Goal: Task Accomplishment & Management: Complete application form

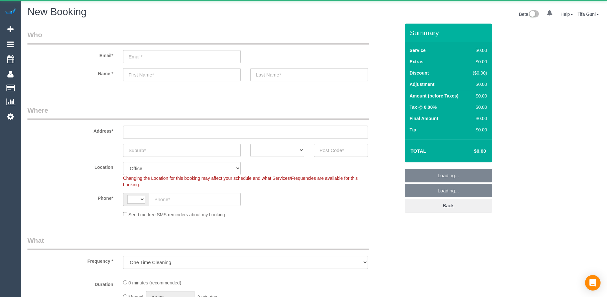
select select "object:578"
select select "string:AU"
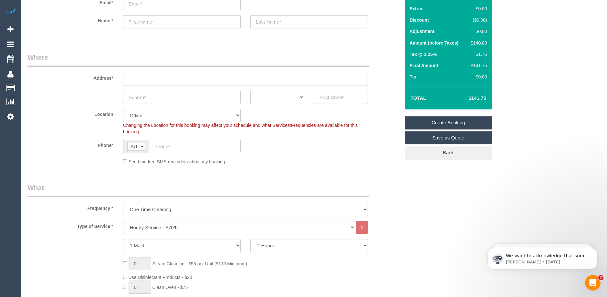
scroll to position [97, 0]
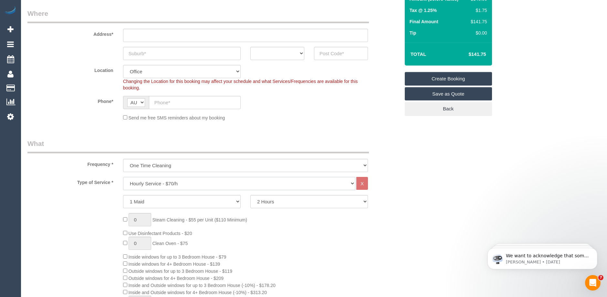
click at [202, 182] on select "Hourly Service - $70/h Hourly Service - $65/h Hourly Service - $60/h Hourly Ser…" at bounding box center [239, 183] width 232 height 13
select select "275"
click at [123, 177] on select "Hourly Service - $70/h Hourly Service - $65/h Hourly Service - $60/h Hourly Ser…" at bounding box center [239, 183] width 232 height 13
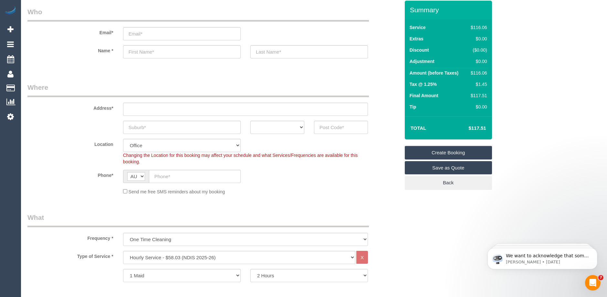
scroll to position [0, 0]
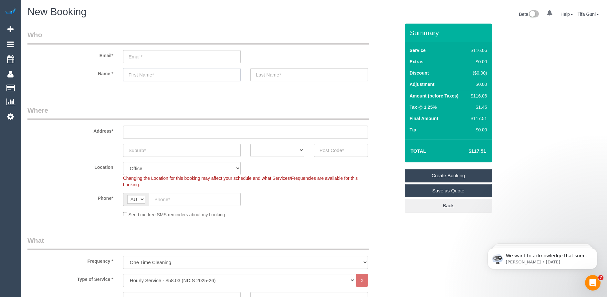
click at [149, 76] on input "text" at bounding box center [182, 74] width 118 height 13
paste input "Vikki harris"
drag, startPoint x: 162, startPoint y: 73, endPoint x: 141, endPoint y: 75, distance: 20.7
click at [141, 75] on input "Vikki harris" at bounding box center [182, 74] width 118 height 13
click at [170, 72] on input "Vikki harris" at bounding box center [182, 74] width 118 height 13
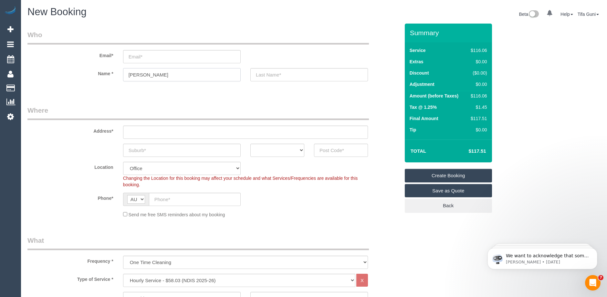
drag, startPoint x: 157, startPoint y: 73, endPoint x: 140, endPoint y: 74, distance: 17.1
click at [140, 74] on input "Vikki harris" at bounding box center [182, 74] width 118 height 13
type input "Vikki"
click at [264, 75] on input "text" at bounding box center [309, 74] width 118 height 13
paste input "harris"
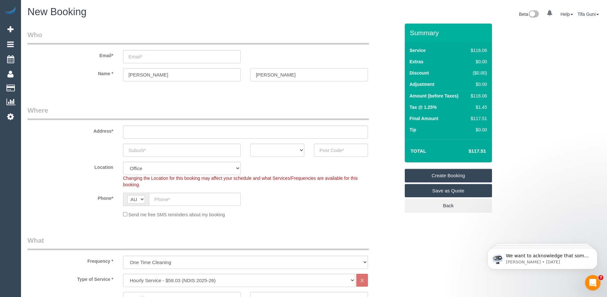
click at [258, 74] on input "harris" at bounding box center [309, 74] width 118 height 13
type input "Harris"
click at [154, 132] on input "text" at bounding box center [245, 132] width 245 height 13
paste input "33 cuthbert st Bulleen 3105"
drag, startPoint x: 191, startPoint y: 131, endPoint x: 177, endPoint y: 132, distance: 14.3
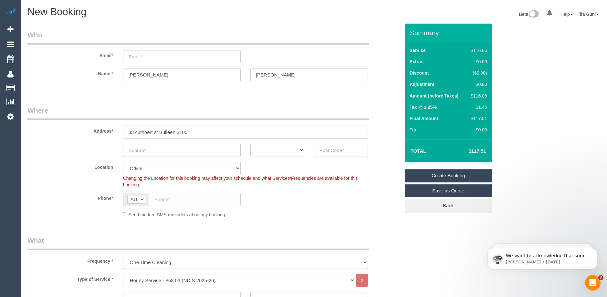
click at [177, 132] on input "33 cuthbert st Bulleen 3105" at bounding box center [245, 132] width 245 height 13
type input "33 cuthbert st Bulleen"
click at [321, 151] on input "text" at bounding box center [341, 150] width 54 height 13
paste input "3105"
type input "3105"
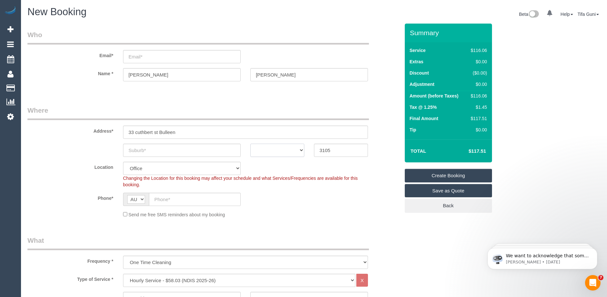
click at [301, 148] on select "ACT NSW NT QLD SA TAS VIC WA" at bounding box center [277, 150] width 54 height 13
select select "VIC"
click at [250, 144] on select "ACT NSW NT QLD SA TAS VIC WA" at bounding box center [277, 150] width 54 height 13
select select "56"
select select "object:2103"
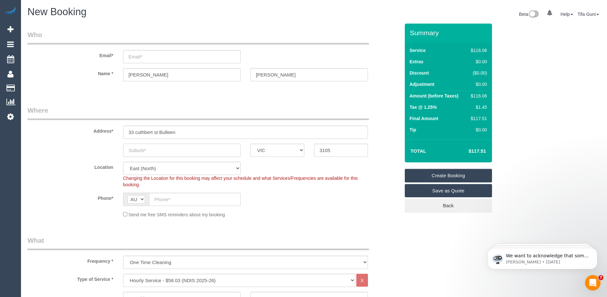
click at [157, 151] on input "text" at bounding box center [182, 150] width 118 height 13
paste input "0406177429"
type input "0406177429"
click at [175, 199] on input "text" at bounding box center [195, 199] width 92 height 13
paste input "0406 177 429"
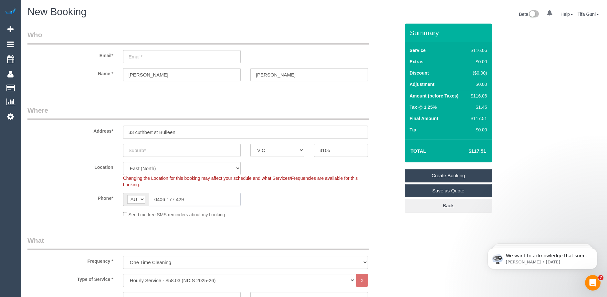
type input "0406 177 429"
click at [180, 152] on input "text" at bounding box center [182, 150] width 118 height 13
paste input "0406177429"
type input "0406177429"
click at [144, 148] on input "text" at bounding box center [182, 150] width 118 height 13
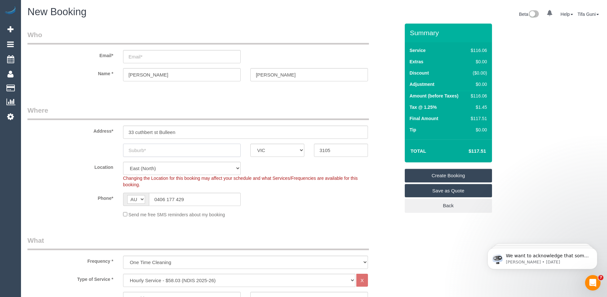
paste input "Bulleen"
drag, startPoint x: 154, startPoint y: 149, endPoint x: 122, endPoint y: 150, distance: 32.3
click at [122, 150] on div "Bulleen" at bounding box center [181, 150] width 127 height 13
type input "Bulleen"
click at [322, 196] on div "Phone* AF AL DZ AD AO AI AQ AG AR AM AW AU AT AZ BS BH BD BB BY BE BZ BJ BM BT …" at bounding box center [214, 199] width 382 height 13
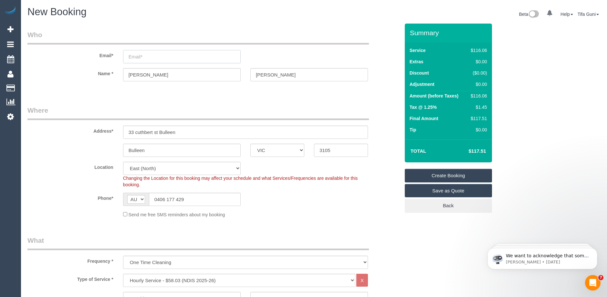
click at [163, 58] on input "email" at bounding box center [182, 56] width 118 height 13
paste input "nicolealexandra_@hotmail.com"
type input "nicolealexandra_@hotmail.com"
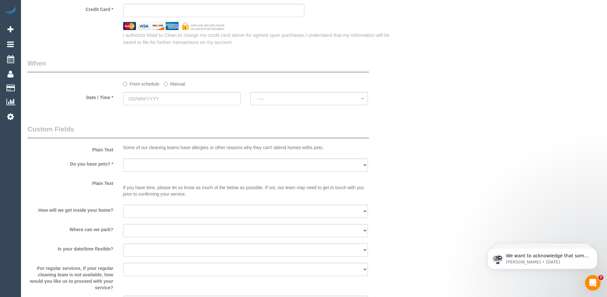
scroll to position [485, 0]
click at [179, 163] on select "Yes - Cats Yes - Dogs No pets Yes - Dogs and Cats Yes - Other" at bounding box center [245, 164] width 245 height 13
select select "number:27"
click at [123, 158] on select "Yes - Cats Yes - Dogs No pets Yes - Dogs and Cats Yes - Other" at bounding box center [245, 164] width 245 height 13
click at [153, 211] on select "I will be home Key will be left (please provide details below) Lock box/Access …" at bounding box center [245, 211] width 245 height 13
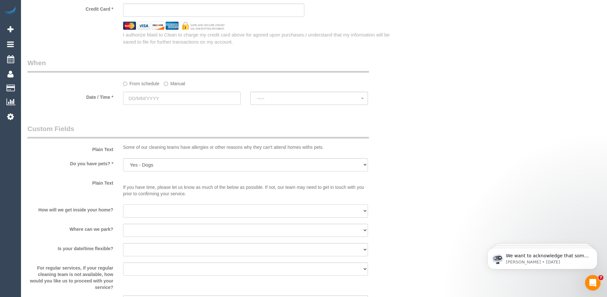
select select "number:14"
click at [123, 205] on select "I will be home Key will be left (please provide details below) Lock box/Access …" at bounding box center [245, 211] width 245 height 13
click at [151, 228] on select "I will provide parking on-site Free street parking Paid street parking (cost wi…" at bounding box center [245, 230] width 245 height 13
select select "number:19"
click at [123, 224] on select "I will provide parking on-site Free street parking Paid street parking (cost wi…" at bounding box center [245, 230] width 245 height 13
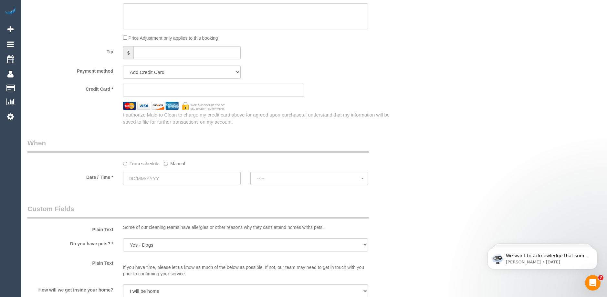
scroll to position [399, 0]
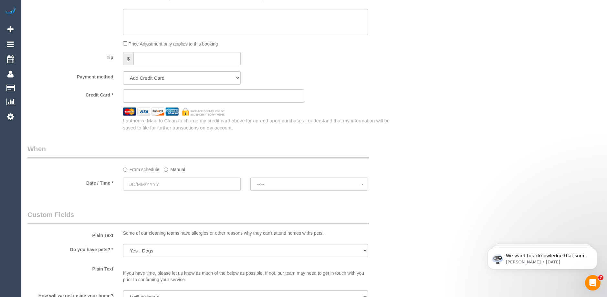
click at [195, 184] on input "text" at bounding box center [182, 184] width 118 height 13
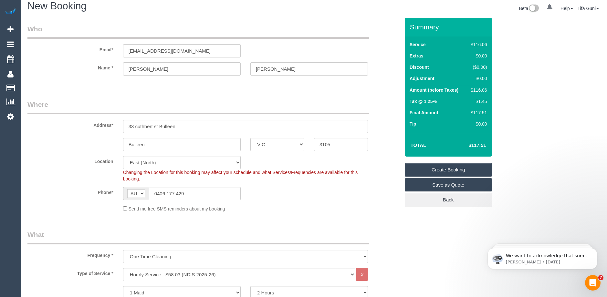
scroll to position [0, 0]
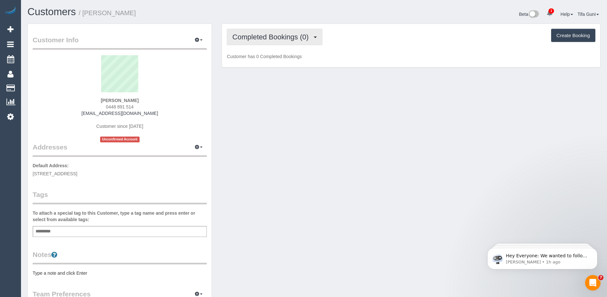
click at [302, 41] on button "Completed Bookings (0)" at bounding box center [275, 37] width 96 height 16
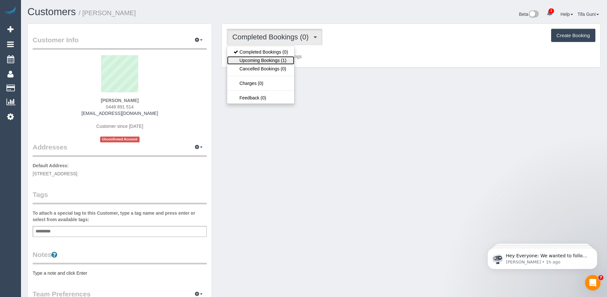
click at [276, 59] on link "Upcoming Bookings (1)" at bounding box center [260, 60] width 67 height 8
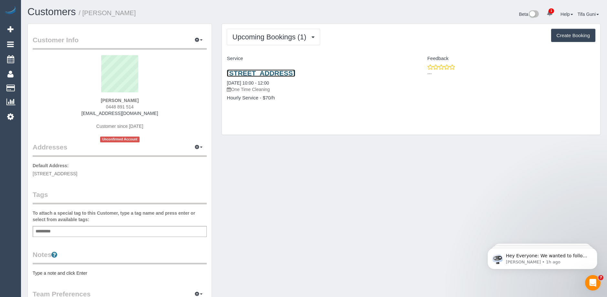
click at [283, 75] on link "[STREET_ADDRESS]" at bounding box center [261, 72] width 68 height 7
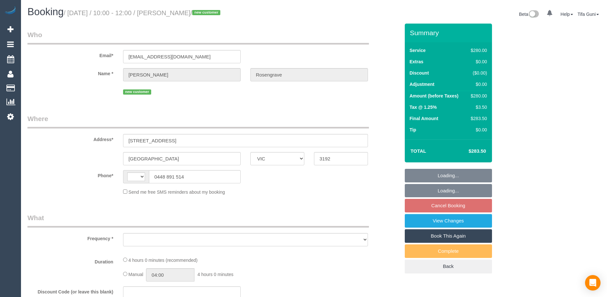
select select "VIC"
select select "object:305"
select select "string:stripe-pm_1SF5XX2GScqysDRVatega2gK"
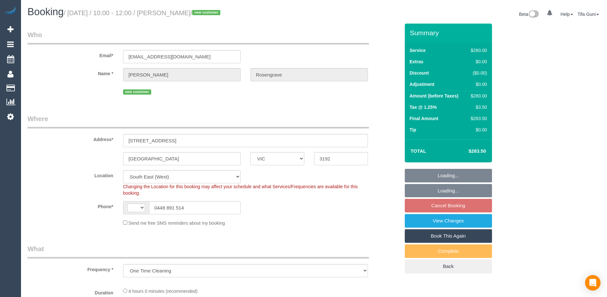
select select "string:AU"
select select "240"
select select "number:28"
select select "number:14"
select select "number:18"
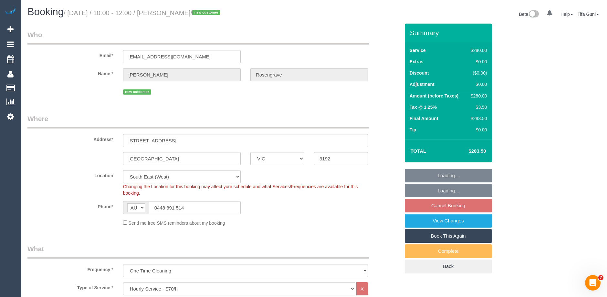
select select "object:881"
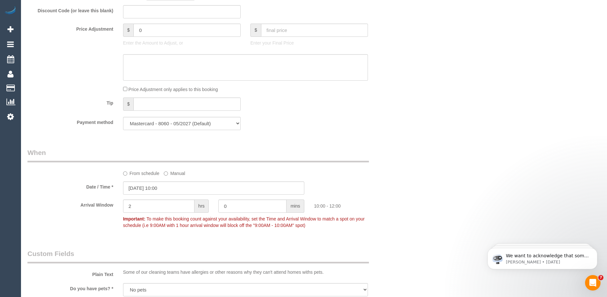
scroll to position [582, 0]
click at [175, 184] on input "13/10/2025 10:00" at bounding box center [213, 187] width 181 height 13
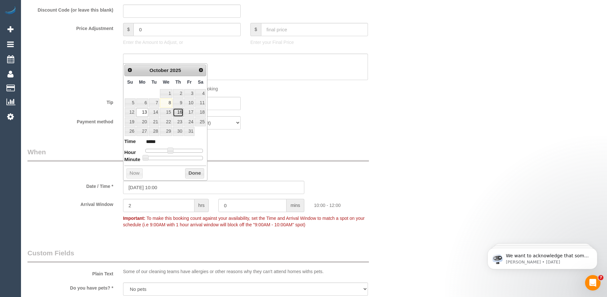
click at [178, 113] on link "16" at bounding box center [178, 112] width 11 height 9
type input "16/10/2025 10:00"
click at [191, 172] on button "Done" at bounding box center [194, 173] width 19 height 10
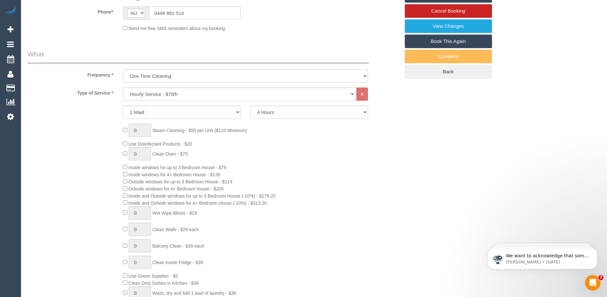
scroll to position [129, 0]
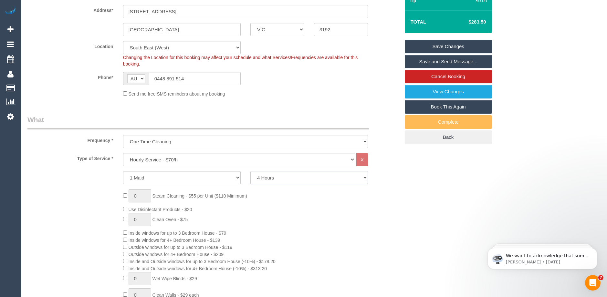
click at [337, 179] on select "2 Hours 2.5 Hours 3 Hours 3.5 Hours 4 Hours 4.5 Hours 5 Hours 5.5 Hours 6 Hours…" at bounding box center [309, 177] width 118 height 13
select select "360"
click at [250, 171] on select "2 Hours 2.5 Hours 3 Hours 3.5 Hours 4 Hours 4.5 Hours 5 Hours 5.5 Hours 6 Hours…" at bounding box center [309, 177] width 118 height 13
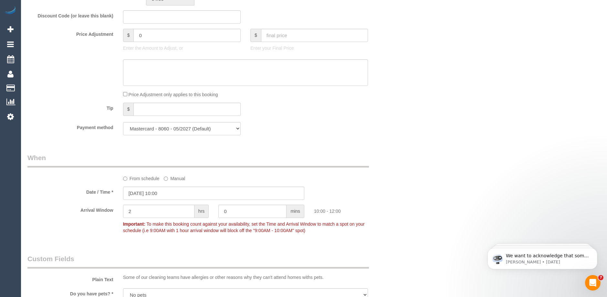
scroll to position [582, 0]
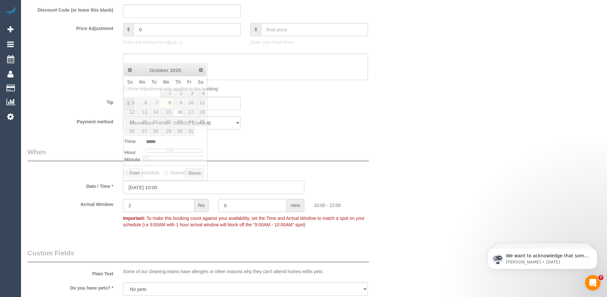
click at [189, 188] on input "16/10/2025 10:00" at bounding box center [213, 187] width 181 height 13
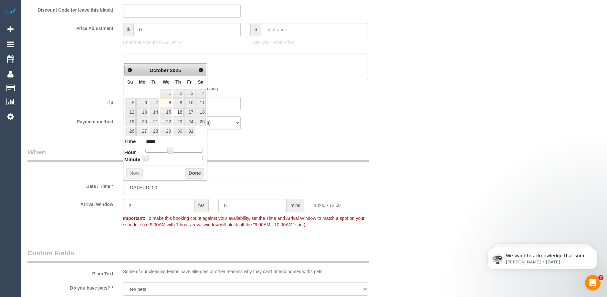
click at [267, 164] on div "From schedule Manual" at bounding box center [214, 161] width 382 height 29
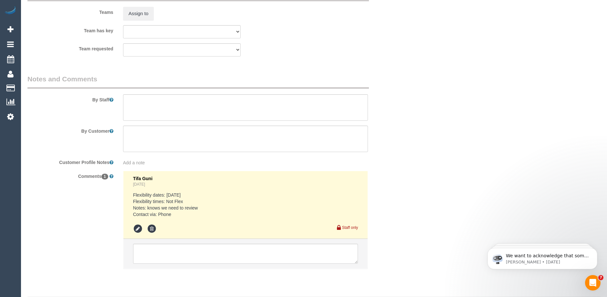
scroll to position [1067, 0]
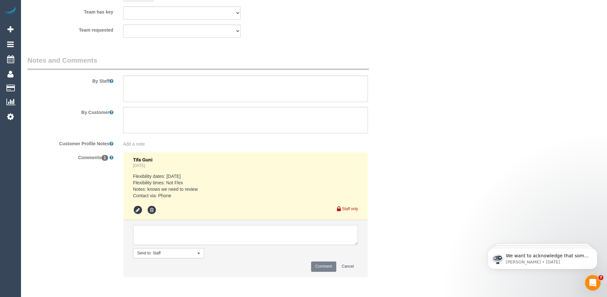
click at [155, 233] on textarea at bounding box center [245, 235] width 225 height 20
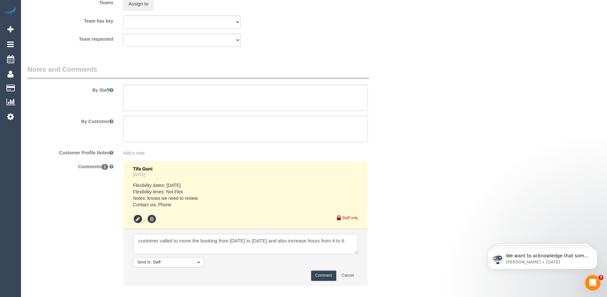
scroll to position [1093, 0]
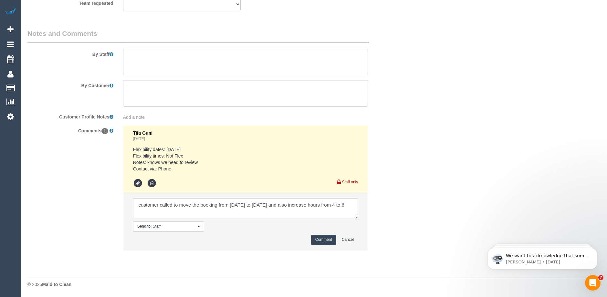
type textarea "customer called to move the booking from Tuesday 13/10 to Thursday 16/10 and al…"
click at [319, 240] on button "Comment" at bounding box center [323, 240] width 25 height 10
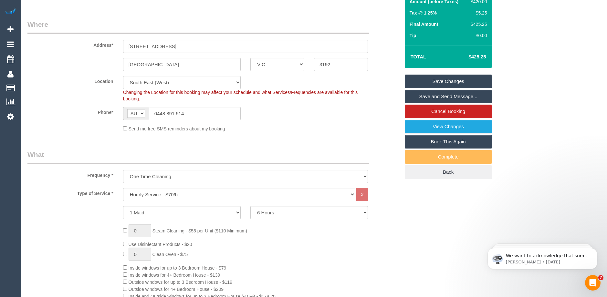
scroll to position [27, 0]
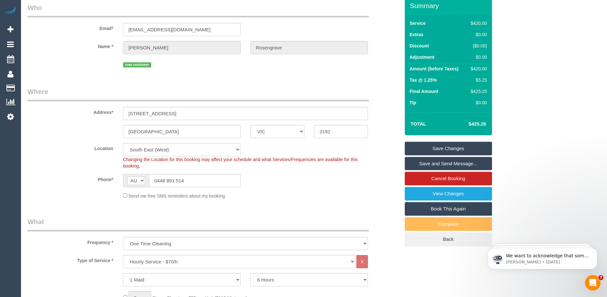
click at [433, 147] on link "Save Changes" at bounding box center [448, 149] width 87 height 14
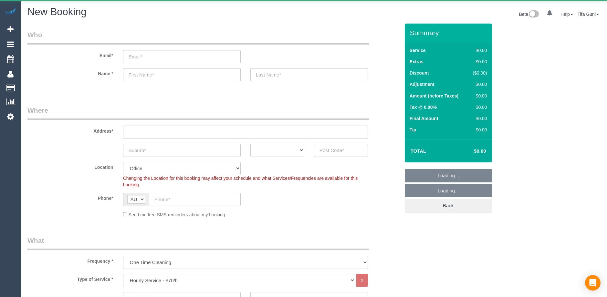
select select "object:825"
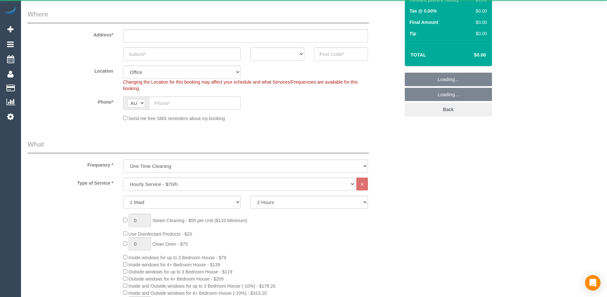
scroll to position [97, 0]
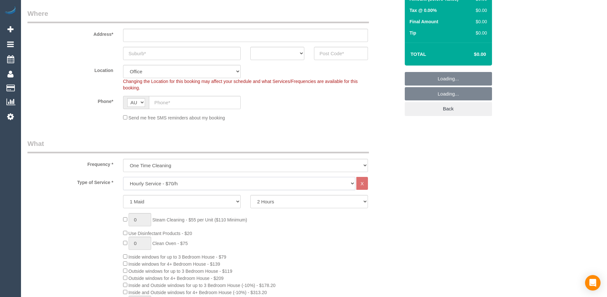
click at [165, 181] on select "Hourly Service - $70/h Hourly Service - $65/h Hourly Service - $60/h Hourly Ser…" at bounding box center [239, 183] width 232 height 13
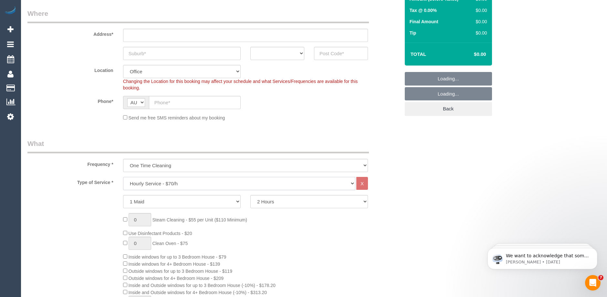
scroll to position [0, 0]
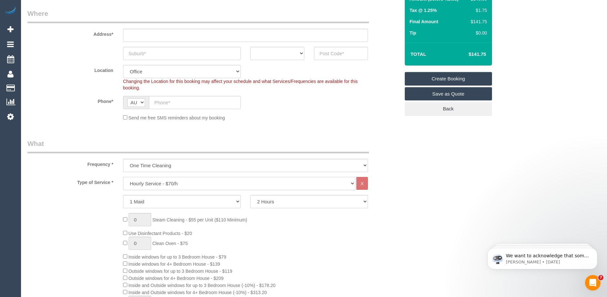
select select "213"
click at [123, 177] on select "Hourly Service - $70/h Hourly Service - $65/h Hourly Service - $60/h Hourly Ser…" at bounding box center [239, 183] width 232 height 13
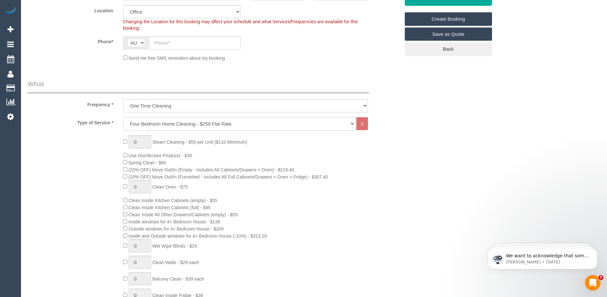
scroll to position [162, 0]
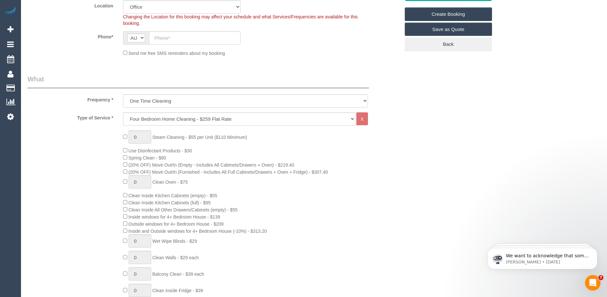
click at [377, 169] on div "0 Steam Cleaning - $55 per Unit ($110 Minimum) Use Disinfectant Products - $30 …" at bounding box center [261, 251] width 287 height 241
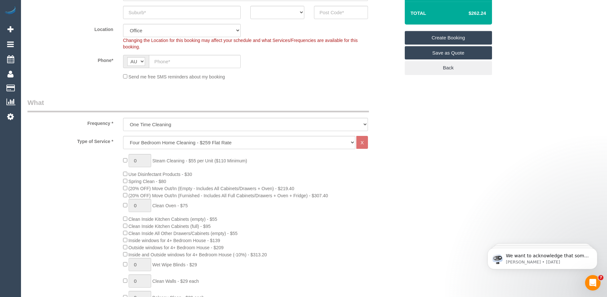
scroll to position [32, 0]
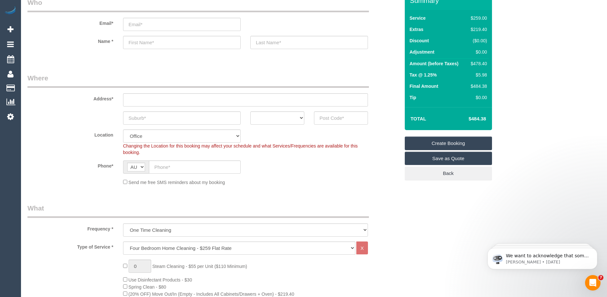
click at [359, 166] on div "Phone* AF AL DZ AD AO AI AQ AG AR AM AW AU AT AZ BS BH BD BB BY BE BZ BJ BM BT …" at bounding box center [214, 167] width 382 height 13
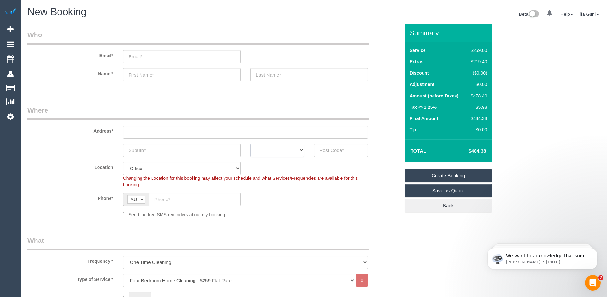
click at [297, 151] on select "ACT NSW NT QLD SA TAS VIC WA" at bounding box center [277, 150] width 54 height 13
select select "VIC"
click at [250, 144] on select "ACT NSW NT QLD SA TAS VIC WA" at bounding box center [277, 150] width 54 height 13
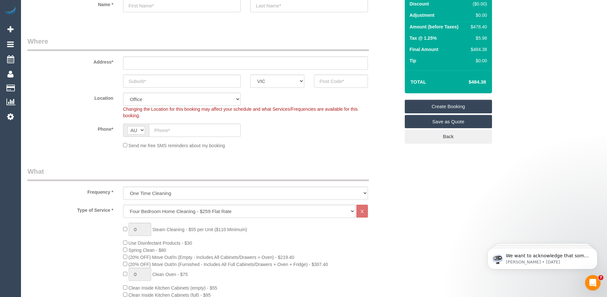
scroll to position [65, 0]
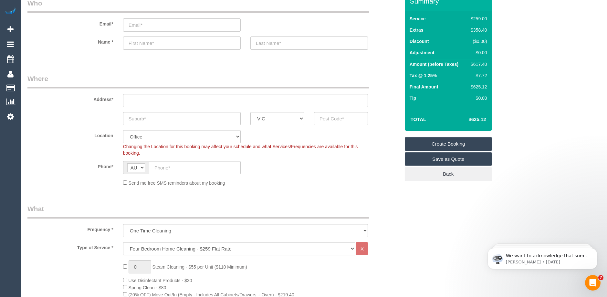
scroll to position [0, 0]
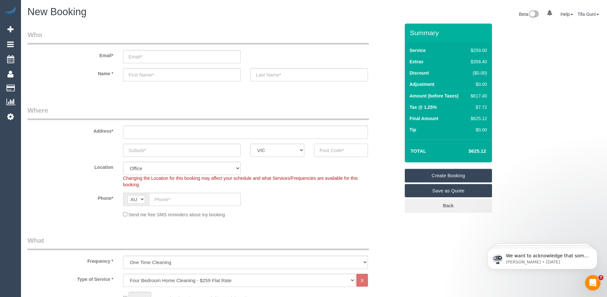
click at [338, 149] on input "text" at bounding box center [341, 150] width 54 height 13
click at [162, 149] on input "text" at bounding box center [182, 150] width 118 height 13
type input "Frankston"
click at [323, 149] on input "text" at bounding box center [341, 150] width 54 height 13
type input "3199"
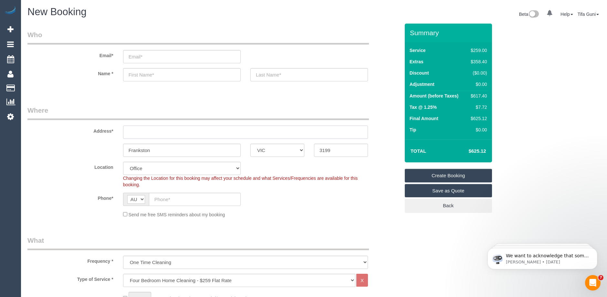
click at [172, 126] on input "text" at bounding box center [245, 132] width 245 height 13
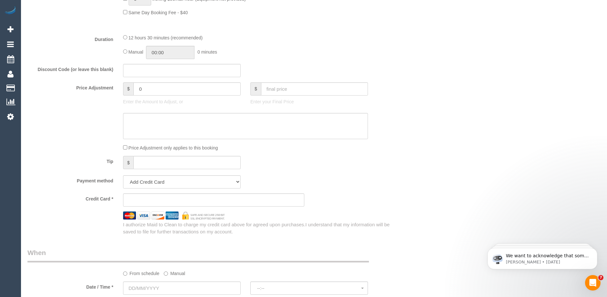
scroll to position [646, 0]
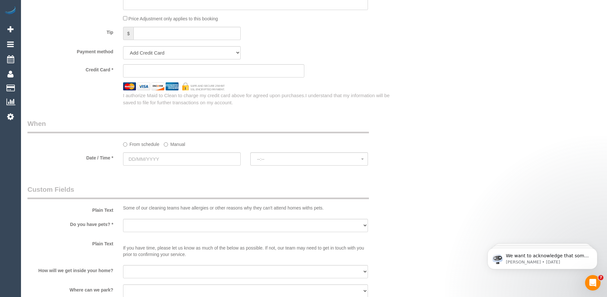
type input "-"
click at [159, 157] on input "text" at bounding box center [182, 159] width 118 height 13
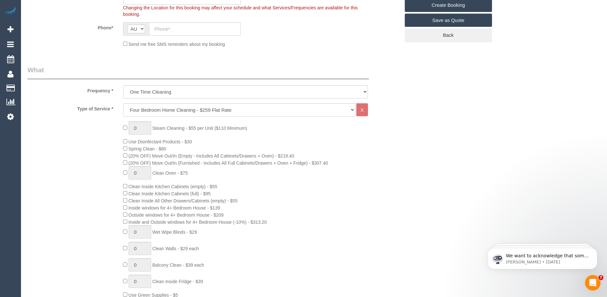
scroll to position [97, 0]
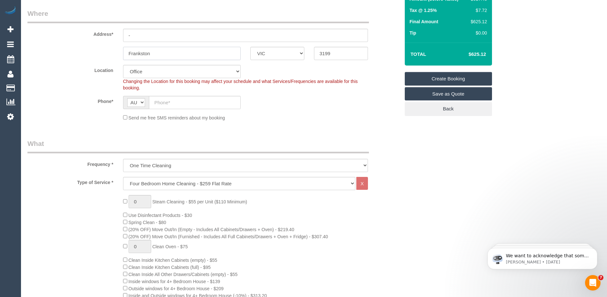
click at [170, 54] on input "Frankston" at bounding box center [182, 53] width 118 height 13
click at [152, 33] on input "-" at bounding box center [245, 35] width 245 height 13
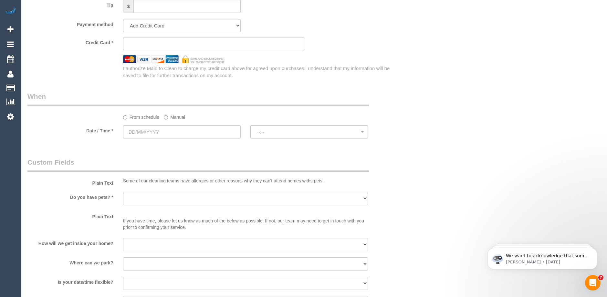
scroll to position [614, 0]
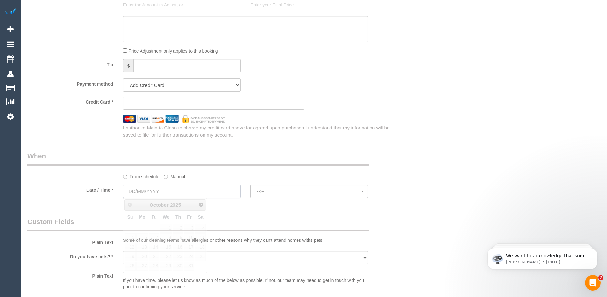
click at [162, 192] on input "text" at bounding box center [182, 191] width 118 height 13
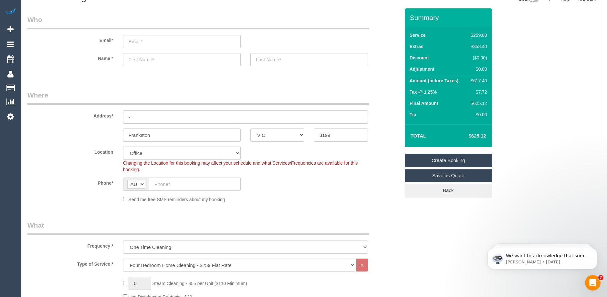
scroll to position [0, 0]
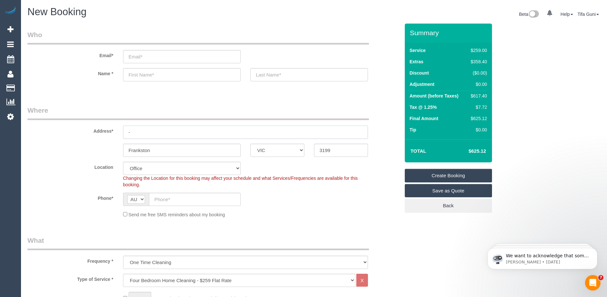
click at [145, 132] on input "-" at bounding box center [245, 132] width 245 height 13
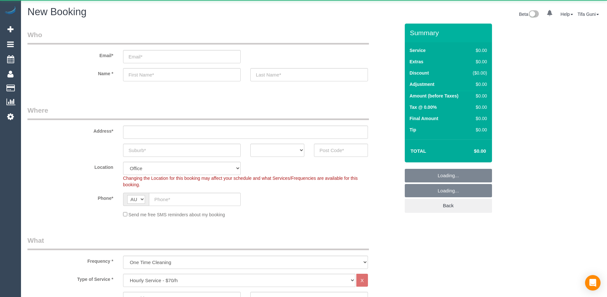
select select "object:825"
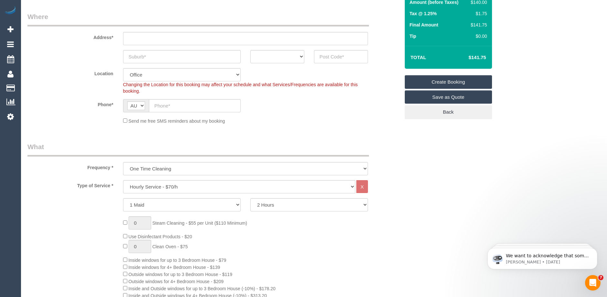
scroll to position [129, 0]
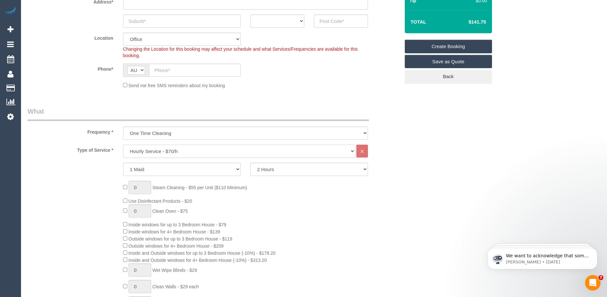
click at [166, 152] on select "Hourly Service - $70/h Hourly Service - $65/h Hourly Service - $60/h Hourly Ser…" at bounding box center [239, 151] width 232 height 13
select select "275"
click at [123, 145] on select "Hourly Service - $70/h Hourly Service - $65/h Hourly Service - $60/h Hourly Ser…" at bounding box center [239, 151] width 232 height 13
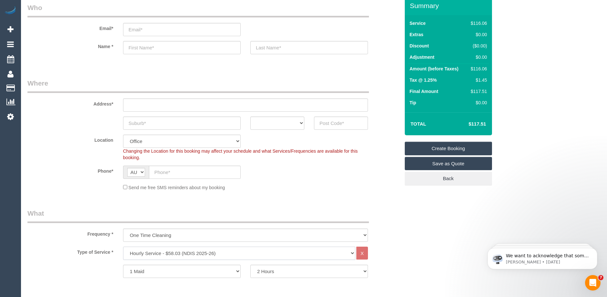
scroll to position [0, 0]
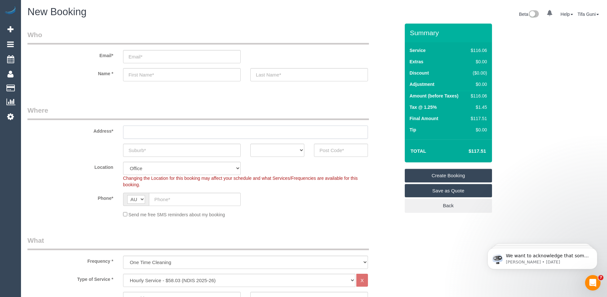
click at [163, 133] on input "text" at bounding box center [245, 132] width 245 height 13
paste input "Unit 182/125 Napier St Fitzroy 3065"
drag, startPoint x: 178, startPoint y: 132, endPoint x: 193, endPoint y: 133, distance: 15.3
click at [193, 133] on input "Unit 182/125 Napier St Fitzroy 3065" at bounding box center [245, 132] width 245 height 13
type input "Unit 182/125 Napier St 3065"
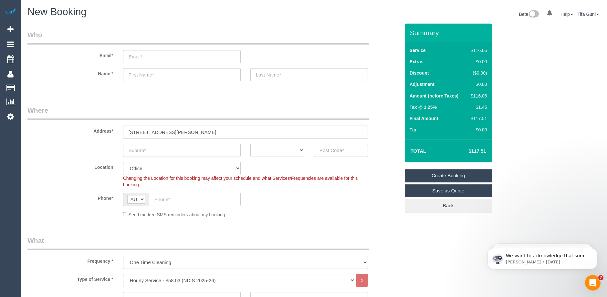
click at [144, 151] on input "text" at bounding box center [182, 150] width 118 height 13
paste input "Fitzroy"
type input "Fitzroy"
drag, startPoint x: 194, startPoint y: 132, endPoint x: 180, endPoint y: 132, distance: 14.6
click at [180, 132] on input "Unit 182/125 Napier St 3065" at bounding box center [245, 132] width 245 height 13
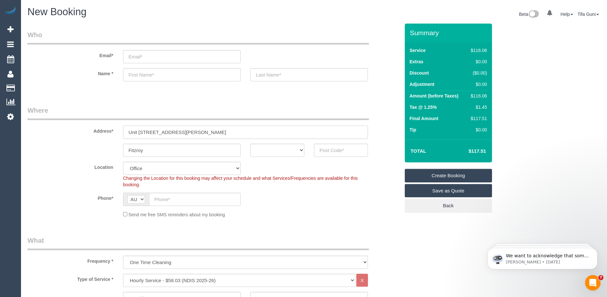
type input "Unit 182/125 Napier St"
click at [341, 151] on input "text" at bounding box center [341, 150] width 54 height 13
paste input "3065"
type input "3065"
click at [285, 150] on select "ACT NSW NT QLD SA TAS VIC WA" at bounding box center [277, 150] width 54 height 13
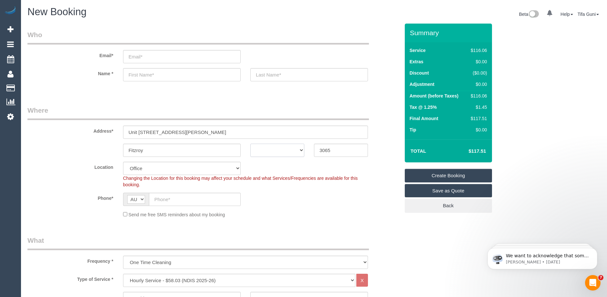
select select "88"
select select "object:2101"
select select "VIC"
click at [250, 144] on select "ACT NSW NT QLD SA TAS VIC WA" at bounding box center [277, 150] width 54 height 13
click at [142, 56] on input "email" at bounding box center [182, 56] width 118 height 13
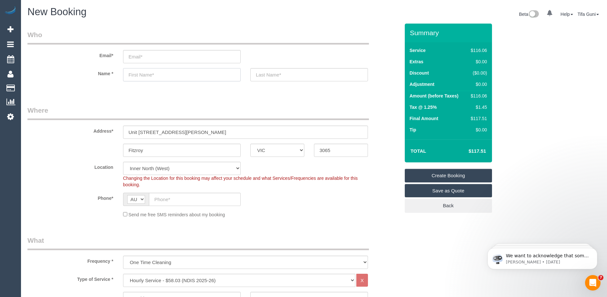
click at [134, 75] on input "text" at bounding box center [182, 74] width 118 height 13
paste input "William Lambrou"
drag, startPoint x: 169, startPoint y: 75, endPoint x: 146, endPoint y: 74, distance: 23.3
click at [146, 74] on input "William Lambrou" at bounding box center [182, 74] width 118 height 13
type input "William"
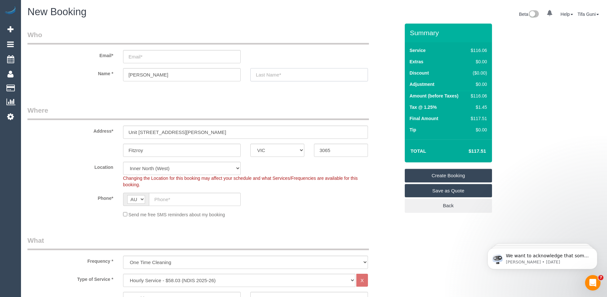
click at [265, 76] on input "text" at bounding box center [309, 74] width 118 height 13
paste input "Lambrou"
type input "Lambrou"
click at [141, 56] on input "email" at bounding box center [182, 56] width 118 height 13
paste input "lynnene.sheehan@each.com.au"
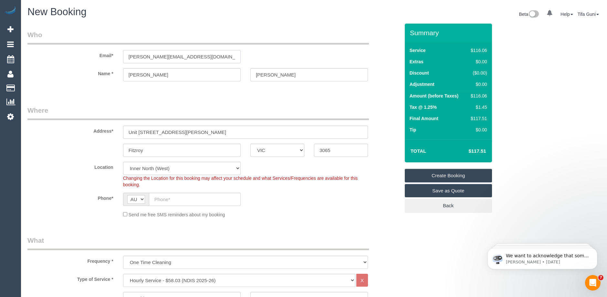
type input "lynnene.sheehan@each.com.au"
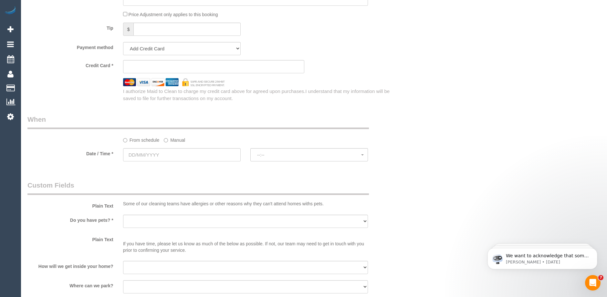
scroll to position [388, 0]
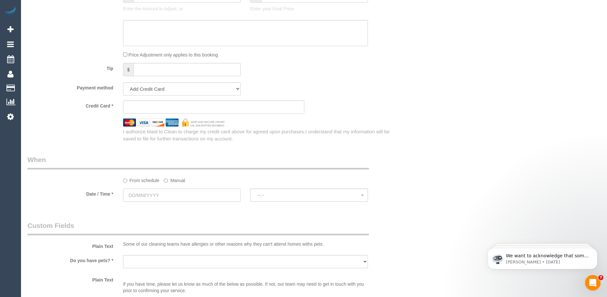
click at [177, 198] on input "text" at bounding box center [182, 195] width 118 height 13
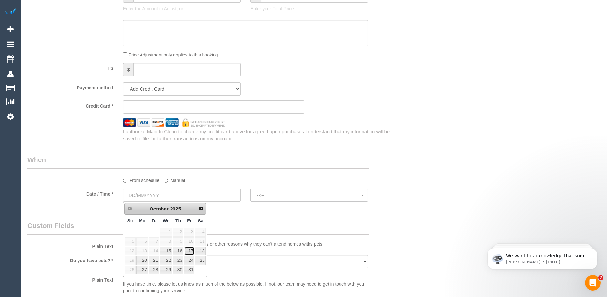
click at [192, 251] on link "17" at bounding box center [189, 251] width 10 height 9
type input "17/10/2025"
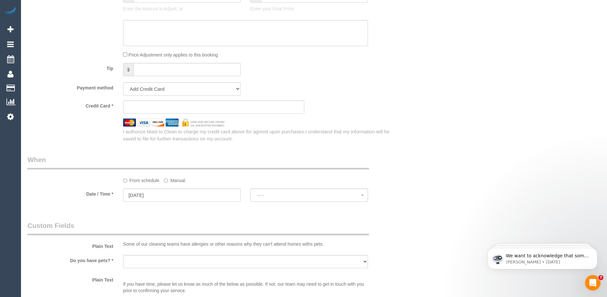
select select "spot1"
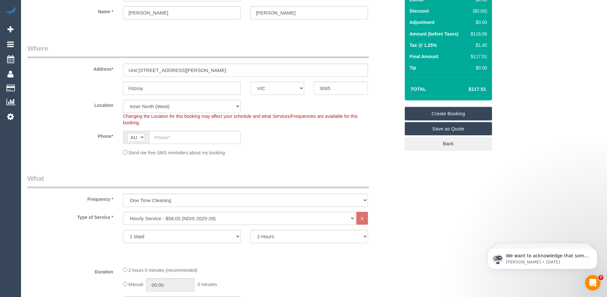
scroll to position [0, 0]
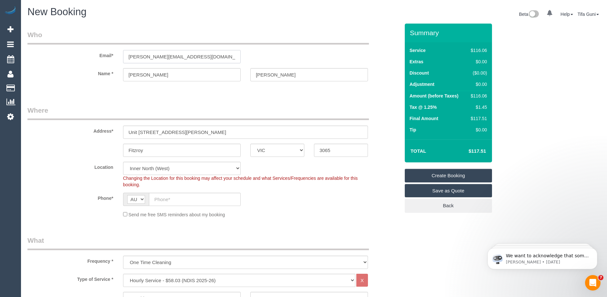
drag, startPoint x: 213, startPoint y: 56, endPoint x: 76, endPoint y: 51, distance: 137.4
click at [76, 51] on div "Email* lynnene.sheehan@each.com.au" at bounding box center [214, 46] width 382 height 33
paste input "williamlimbrou@fake.com"
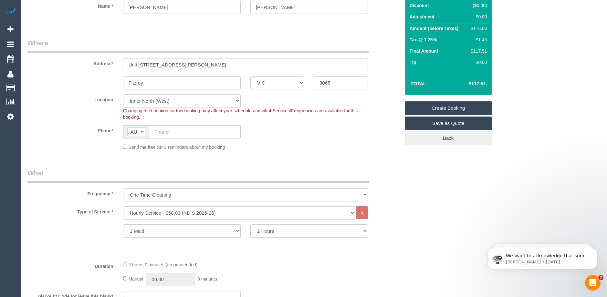
scroll to position [65, 0]
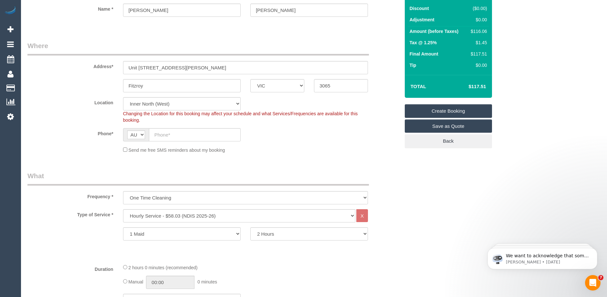
type input "williamlimbrou@fake.com"
select select "spot34"
click at [159, 132] on input "text" at bounding box center [195, 134] width 92 height 13
paste input "0472 813 018"
type input "0472 813 018"
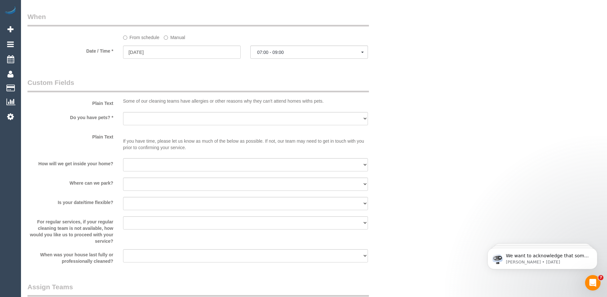
scroll to position [517, 0]
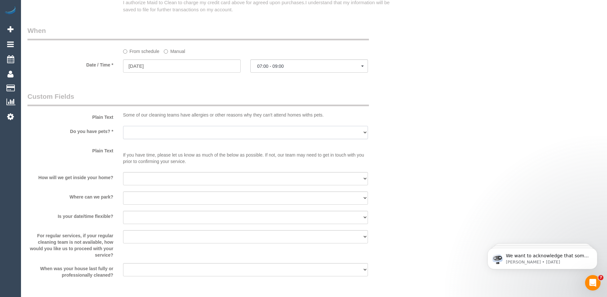
click at [263, 126] on select "Yes - Cats Yes - Dogs No pets Yes - Dogs and Cats Yes - Other" at bounding box center [245, 132] width 245 height 13
select select "number:28"
click at [123, 126] on select "Yes - Cats Yes - Dogs No pets Yes - Dogs and Cats Yes - Other" at bounding box center [245, 132] width 245 height 13
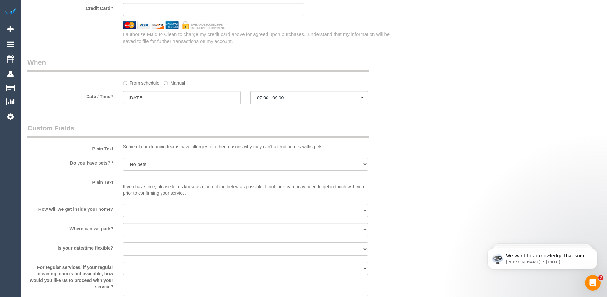
scroll to position [463, 0]
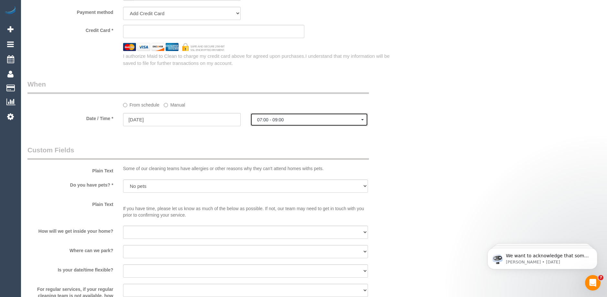
click at [303, 119] on span "07:00 - 09:00" at bounding box center [309, 119] width 104 height 5
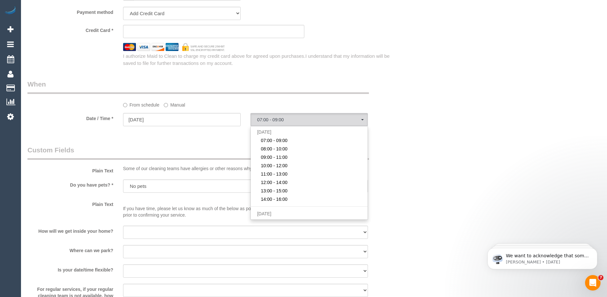
click at [425, 156] on div "Who Email* williamlimbrou@fake.com Name * William Lambrou Where Address* Unit 1…" at bounding box center [313, 46] width 573 height 973
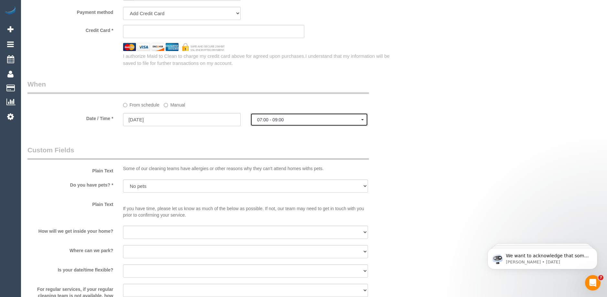
click at [340, 125] on button "07:00 - 09:00" at bounding box center [309, 119] width 118 height 13
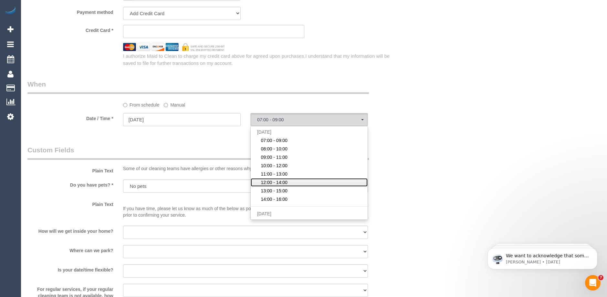
click at [285, 184] on span "12:00 - 14:00" at bounding box center [274, 182] width 27 height 6
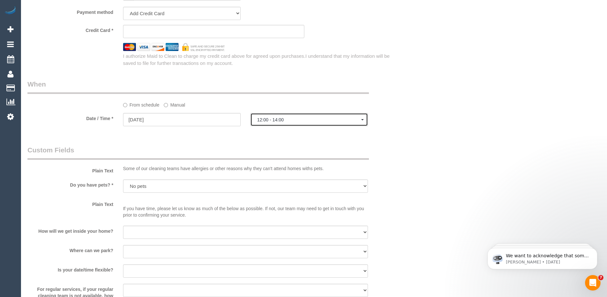
click at [296, 116] on button "12:00 - 14:00" at bounding box center [309, 119] width 118 height 13
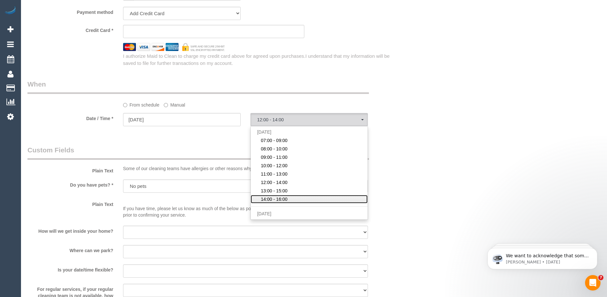
click at [275, 197] on span "14:00 - 16:00" at bounding box center [274, 199] width 27 height 6
select select "spot41"
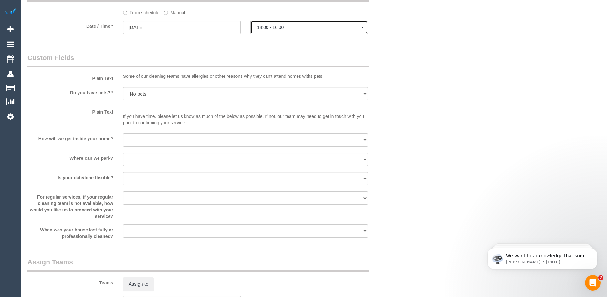
scroll to position [560, 0]
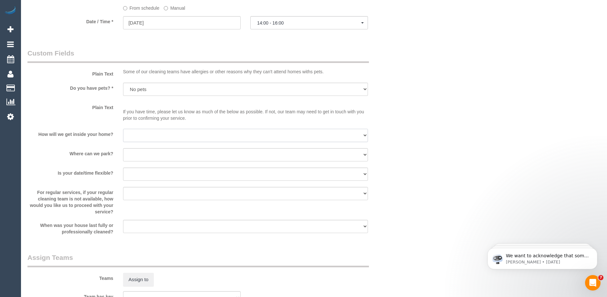
click at [156, 137] on select "I will be home Key will be left (please provide details below) Lock box/Access …" at bounding box center [245, 135] width 245 height 13
select select "number:14"
click at [123, 129] on select "I will be home Key will be left (please provide details below) Lock box/Access …" at bounding box center [245, 135] width 245 height 13
click at [149, 153] on select "I will provide parking on-site Free street parking Paid street parking (cost wi…" at bounding box center [245, 154] width 245 height 13
select select "number:19"
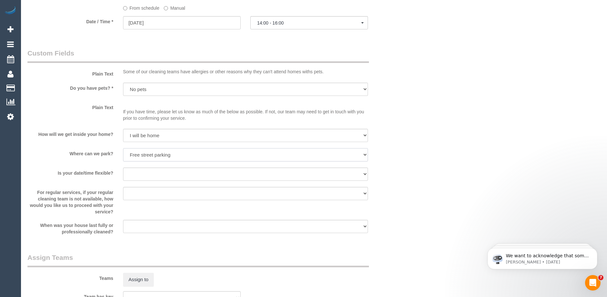
click at [123, 148] on select "I will provide parking on-site Free street parking Paid street parking (cost wi…" at bounding box center [245, 154] width 245 height 13
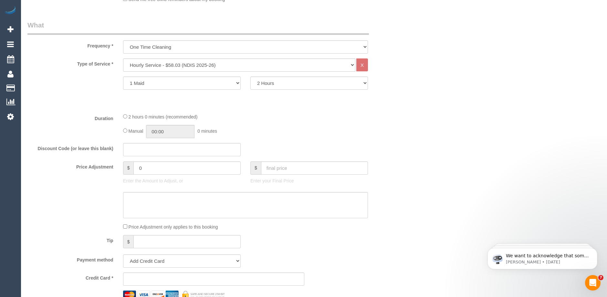
scroll to position [302, 0]
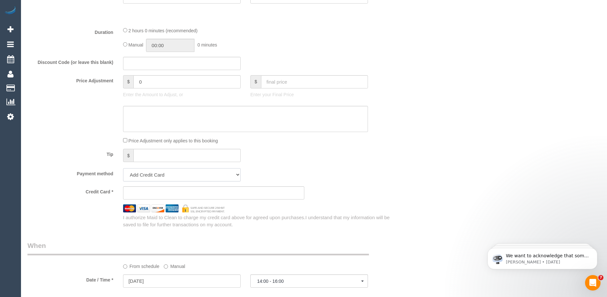
click at [221, 176] on select "Add Credit Card Cash Check Paypal" at bounding box center [182, 174] width 118 height 13
select select "string:check"
click at [123, 168] on select "Add Credit Card Cash Check Paypal" at bounding box center [182, 174] width 118 height 13
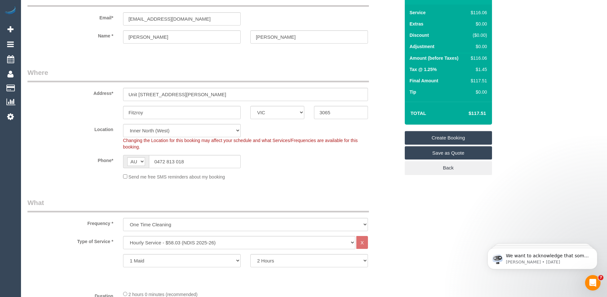
scroll to position [0, 0]
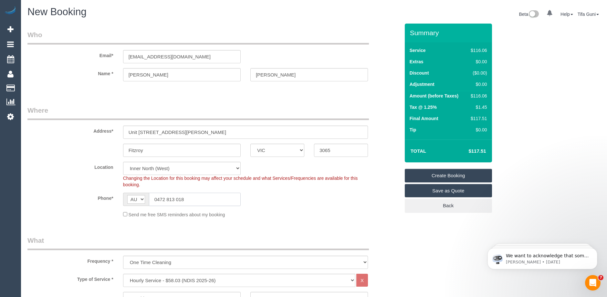
drag, startPoint x: 175, startPoint y: 200, endPoint x: 140, endPoint y: 200, distance: 34.6
click at [140, 200] on div "AF AL DZ AD AO AI AQ AG AR AM AW AU AT AZ BS BH BD BB BY BE BZ BJ BM BT BO BA B…" at bounding box center [182, 199] width 118 height 13
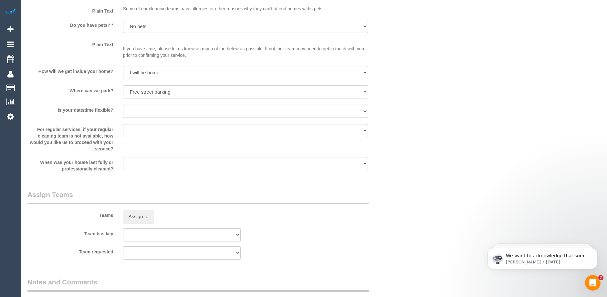
scroll to position [680, 0]
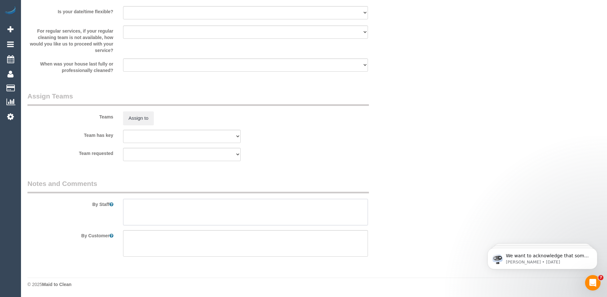
click at [133, 202] on textarea at bounding box center [245, 212] width 245 height 26
paste textarea "0472 813 018"
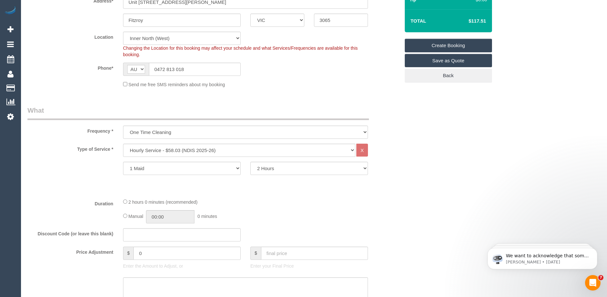
scroll to position [66, 0]
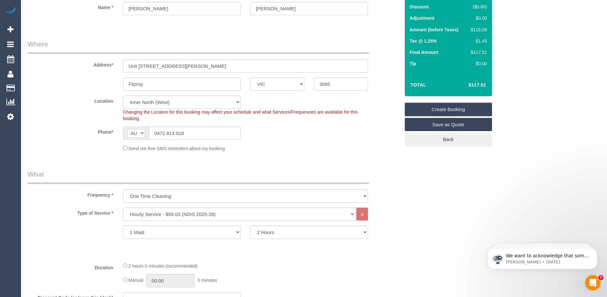
type textarea "Please call customer on 0472 813 018, an hour before you arrive"
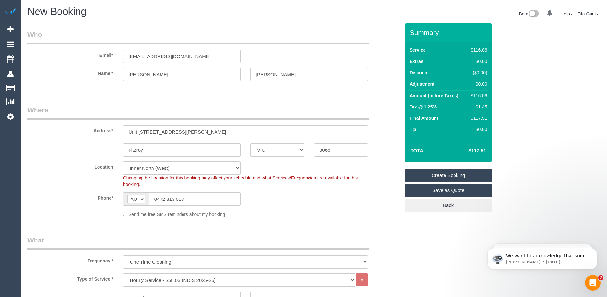
scroll to position [0, 0]
drag, startPoint x: 196, startPoint y: 57, endPoint x: 112, endPoint y: 59, distance: 84.4
click at [112, 59] on div "Email* williamlimbrou@fake.com" at bounding box center [214, 46] width 382 height 33
click at [160, 62] on input "williamlimbrou@fake.com" at bounding box center [182, 56] width 118 height 13
click at [145, 55] on input "williamlimbrou@fake.com" at bounding box center [182, 56] width 118 height 13
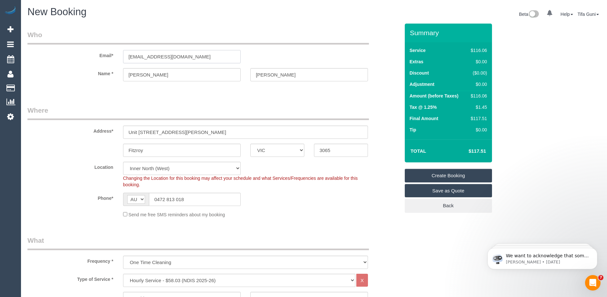
drag, startPoint x: 193, startPoint y: 59, endPoint x: 87, endPoint y: 59, distance: 106.0
click at [87, 59] on div "Email* williamlambrou@fake.com" at bounding box center [214, 46] width 382 height 33
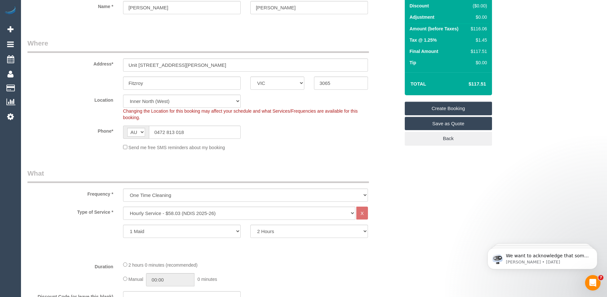
scroll to position [65, 0]
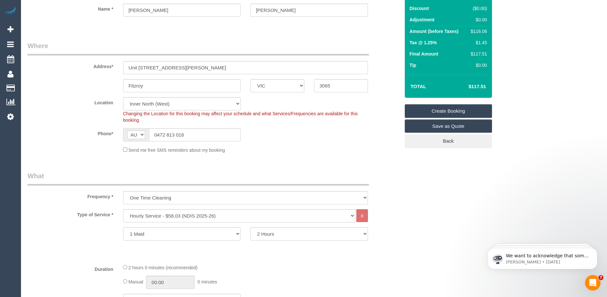
type input "williamlambrou@fake.com"
select select "string:stripe"
click at [450, 110] on link "Create Booking" at bounding box center [448, 111] width 87 height 14
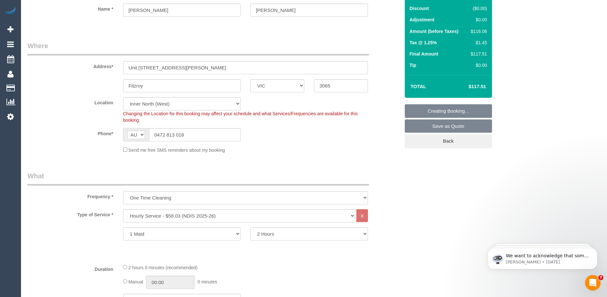
scroll to position [512, 0]
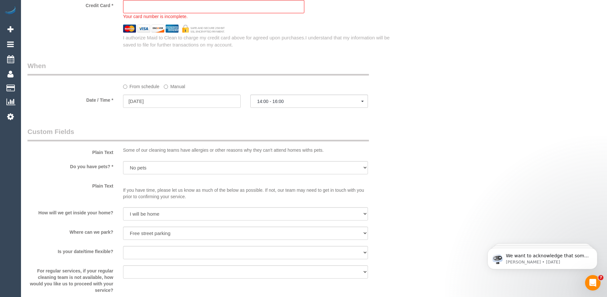
select select "spot74"
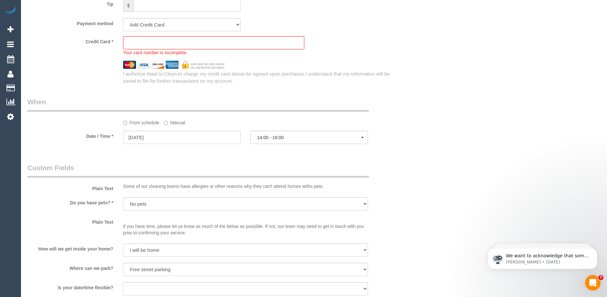
scroll to position [415, 0]
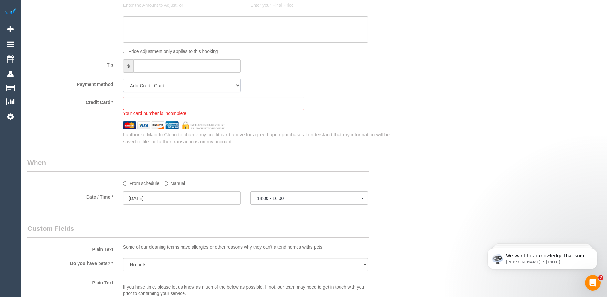
click at [224, 84] on select "Add Credit Card Cash Check Paypal" at bounding box center [182, 85] width 118 height 13
select select "string:check"
click at [123, 79] on select "Add Credit Card Cash Check Paypal" at bounding box center [182, 85] width 118 height 13
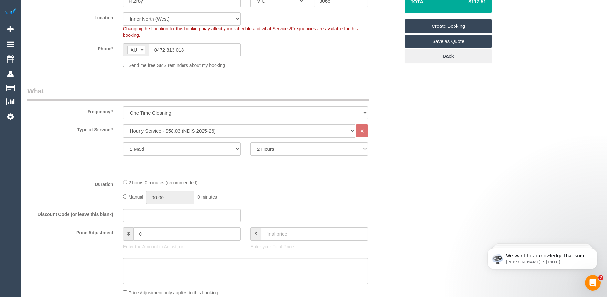
scroll to position [194, 0]
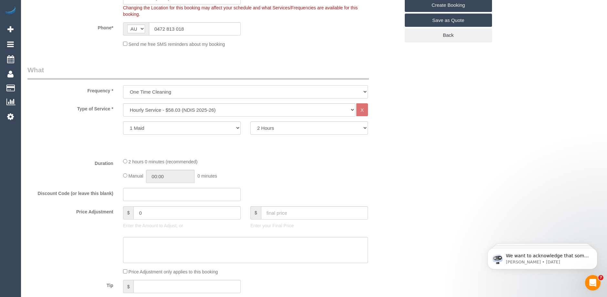
click at [208, 95] on select "One Time Cleaning Weekly - 10% Off - 10.00% (0% for the First Booking) Fortnigh…" at bounding box center [245, 91] width 245 height 13
click at [123, 85] on select "One Time Cleaning Weekly - 10% Off - 10.00% (0% for the First Booking) Fortnigh…" at bounding box center [245, 91] width 245 height 13
click at [282, 91] on select "One Time Cleaning Weekly - 10% Off - 10.00% (0% for the First Booking) Fortnigh…" at bounding box center [245, 91] width 245 height 13
select select "object:2103"
click at [123, 85] on select "One Time Cleaning Weekly - 10% Off - 10.00% (0% for the First Booking) Fortnigh…" at bounding box center [245, 91] width 245 height 13
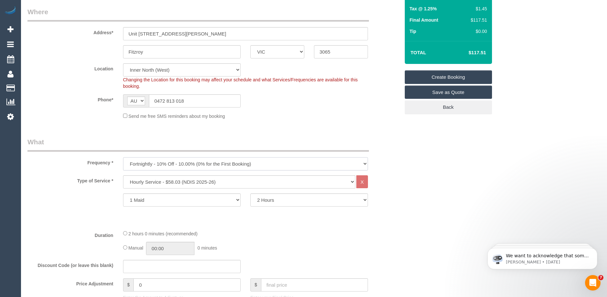
scroll to position [0, 0]
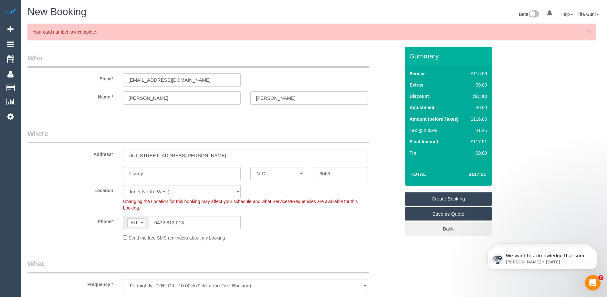
click at [445, 198] on link "Create Booking" at bounding box center [448, 199] width 87 height 14
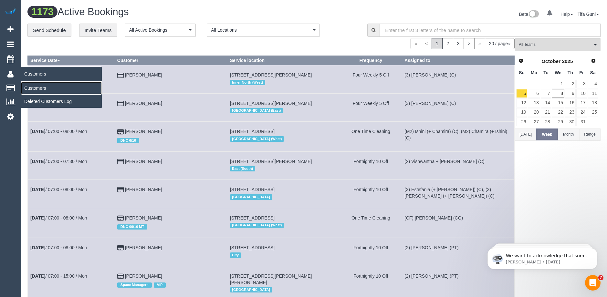
click at [35, 88] on link "Customers" at bounding box center [61, 88] width 81 height 13
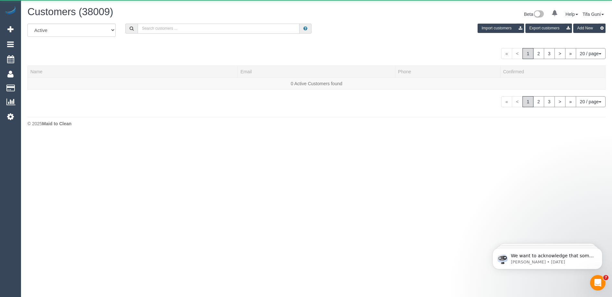
click at [181, 27] on input "text" at bounding box center [219, 29] width 162 height 10
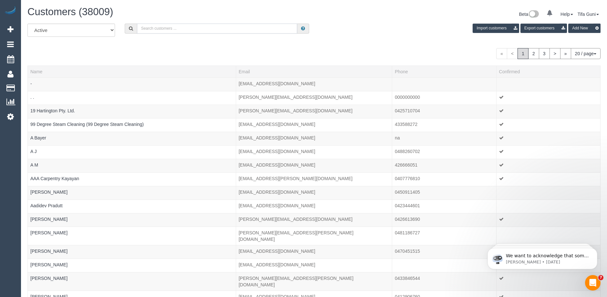
paste input "williamlambrou@fake.com"
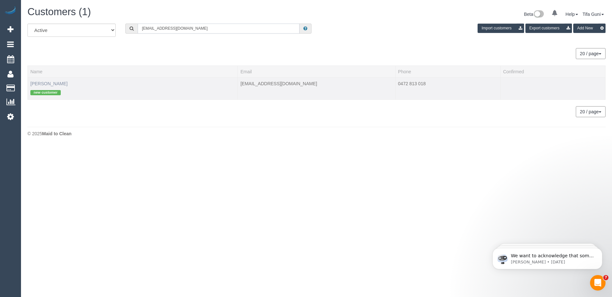
type input "williamlambrou@fake.com"
click at [47, 84] on link "William Lambrou" at bounding box center [48, 83] width 37 height 5
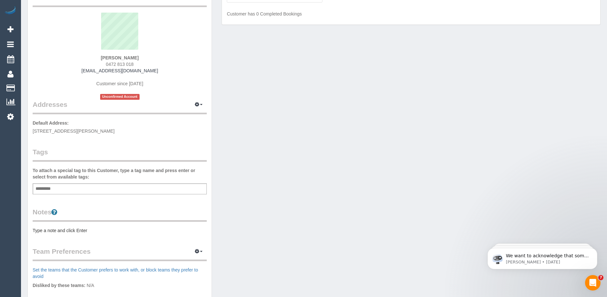
scroll to position [65, 0]
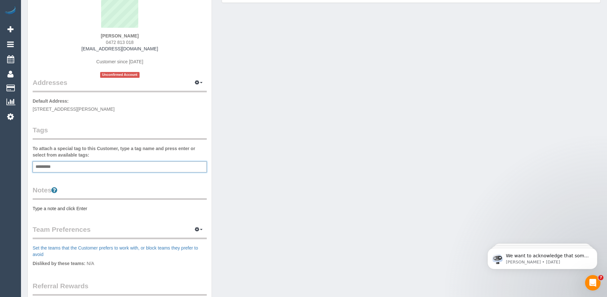
click at [50, 167] on input "text" at bounding box center [45, 167] width 22 height 8
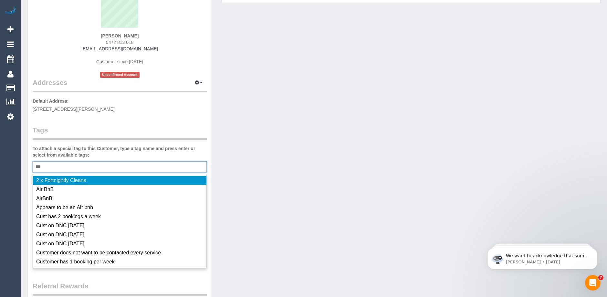
type input "****"
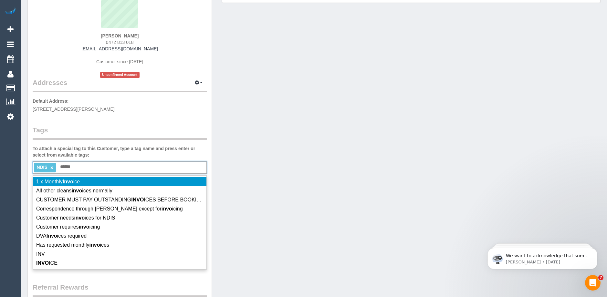
type input "*******"
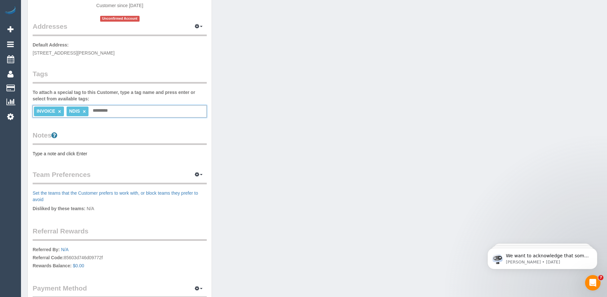
scroll to position [129, 0]
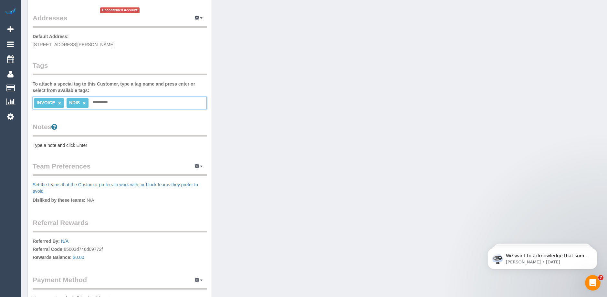
click at [48, 146] on pre "Type a note and click Enter" at bounding box center [120, 145] width 174 height 6
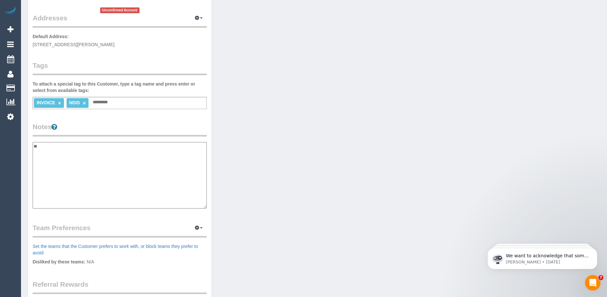
type textarea "*"
click at [84, 153] on textarea "**********" at bounding box center [120, 175] width 174 height 67
click at [34, 152] on textarea "**********" at bounding box center [120, 175] width 174 height 67
click at [107, 153] on textarea "**********" at bounding box center [120, 175] width 174 height 67
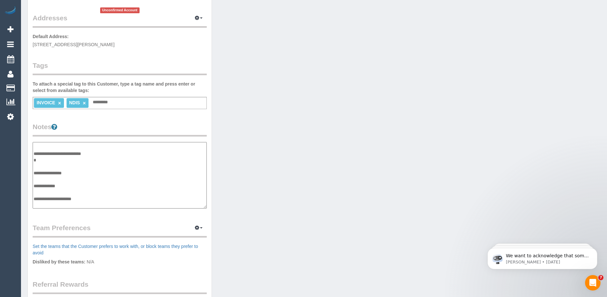
type textarea "**********"
click at [107, 153] on textarea "**********" at bounding box center [120, 175] width 174 height 67
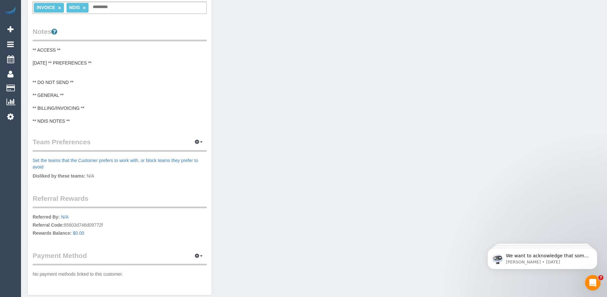
scroll to position [187, 0]
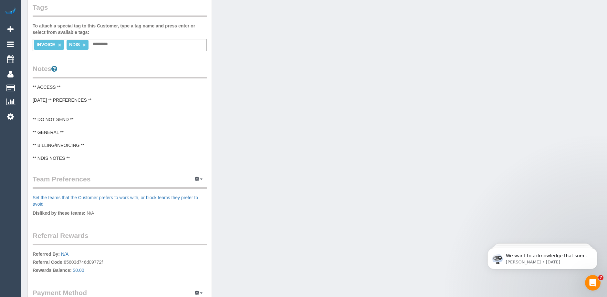
click at [92, 96] on pre "** ACCESS ** 08/10/2025 ** PREFERENCES ** ** DO NOT SEND ** ** GENERAL ** ** BI…" at bounding box center [120, 123] width 174 height 78
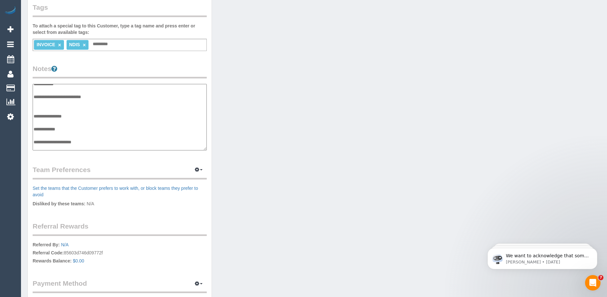
scroll to position [0, 0]
click at [107, 99] on textarea "**********" at bounding box center [120, 117] width 174 height 67
click at [47, 108] on textarea "**********" at bounding box center [120, 117] width 174 height 67
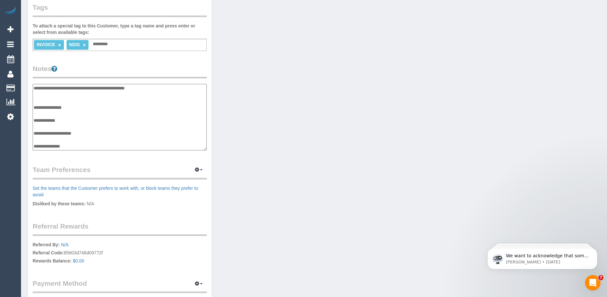
scroll to position [220, 0]
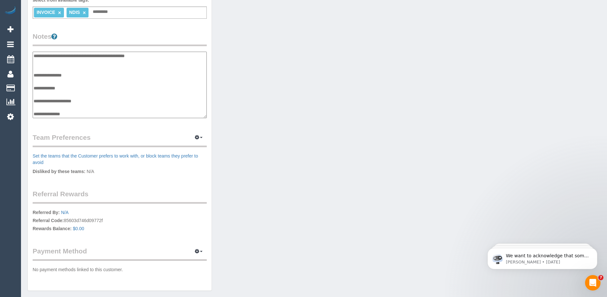
click at [92, 99] on textarea "**********" at bounding box center [120, 85] width 174 height 67
click at [86, 109] on textarea "**********" at bounding box center [120, 85] width 174 height 67
paste textarea "**********"
click at [79, 112] on textarea "**********" at bounding box center [120, 85] width 174 height 67
click at [135, 114] on textarea "**********" at bounding box center [120, 85] width 174 height 67
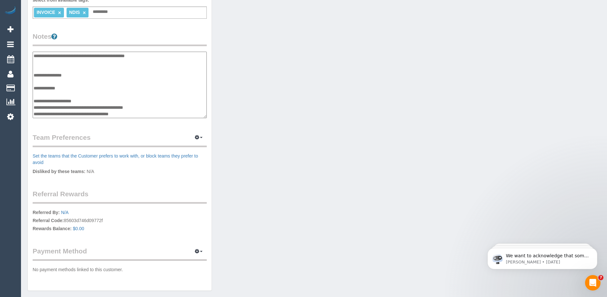
paste textarea "**********"
click at [177, 114] on textarea "**********" at bounding box center [120, 85] width 174 height 67
paste textarea "**********"
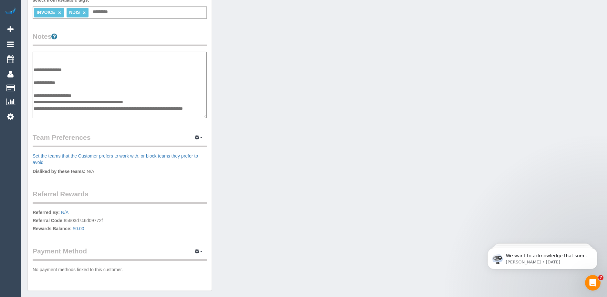
type textarea "**********"
click at [170, 38] on legend "Notes" at bounding box center [120, 39] width 174 height 15
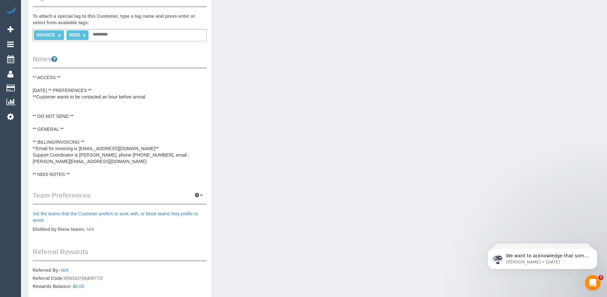
scroll to position [123, 0]
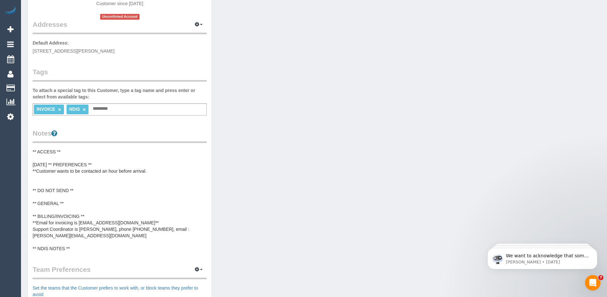
click at [92, 229] on pre "** ACCESS ** 08/10/2025 ** PREFERENCES ** **Customer wants to be contacted an h…" at bounding box center [120, 200] width 174 height 103
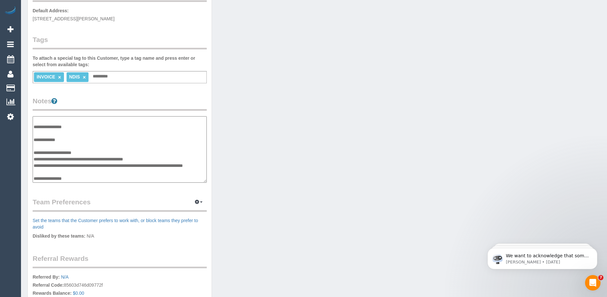
scroll to position [44, 0]
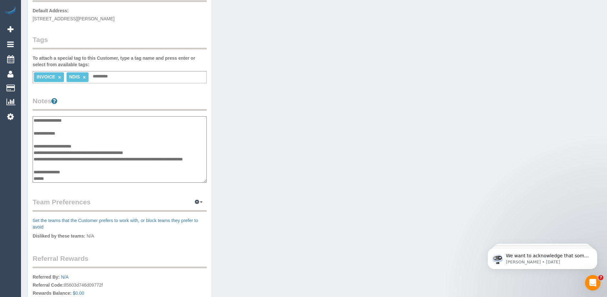
click at [52, 178] on textarea "**********" at bounding box center [120, 149] width 174 height 67
paste textarea "**********"
click at [151, 146] on textarea "**********" at bounding box center [120, 149] width 174 height 67
click at [169, 130] on textarea "**********" at bounding box center [120, 149] width 174 height 67
type textarea "**********"
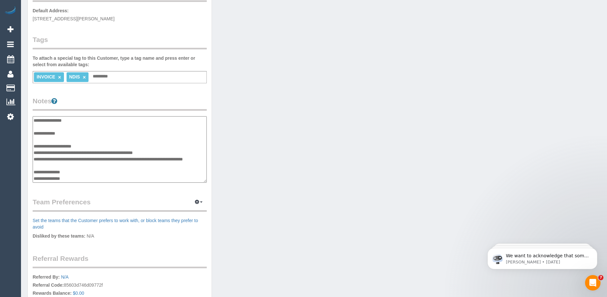
click at [167, 106] on legend "Notes" at bounding box center [120, 103] width 174 height 15
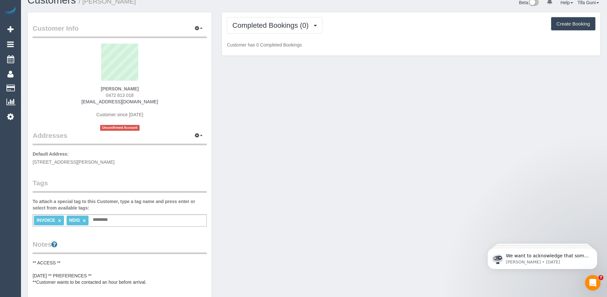
scroll to position [0, 0]
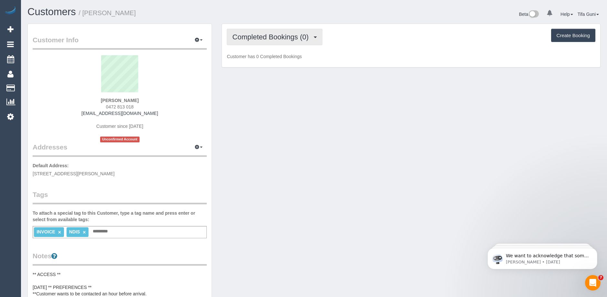
click at [289, 36] on span "Completed Bookings (0)" at bounding box center [271, 37] width 79 height 8
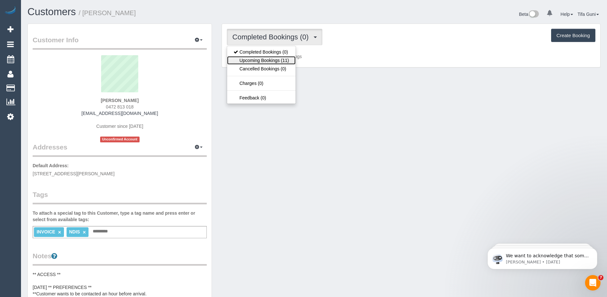
click at [281, 59] on link "Upcoming Bookings (11)" at bounding box center [261, 60] width 68 height 8
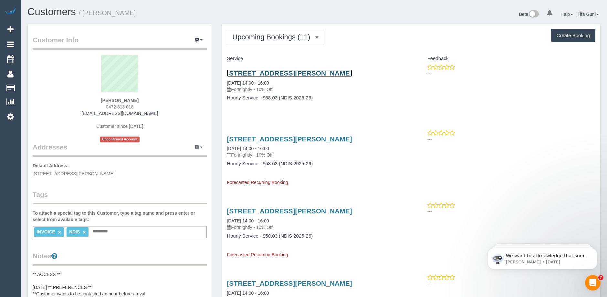
click at [280, 73] on link "Unit 182/125 Napier St, Fitzroy, VIC 3065" at bounding box center [289, 72] width 125 height 7
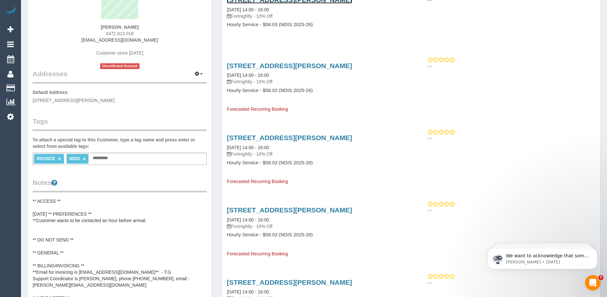
scroll to position [129, 0]
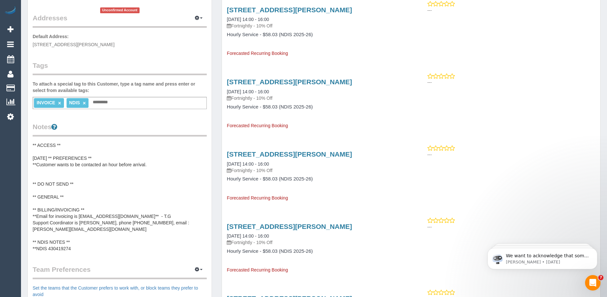
click at [149, 165] on pre "** ACCESS ** 08/10/2025 ** PREFERENCES ** **Customer wants to be contacted an h…" at bounding box center [120, 197] width 174 height 110
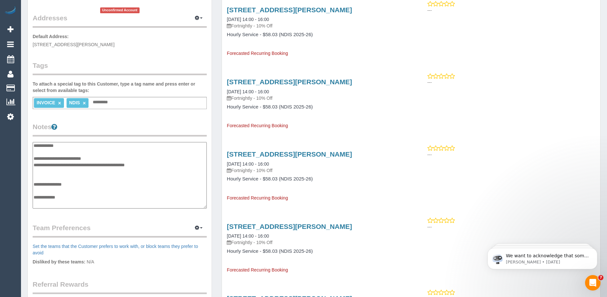
scroll to position [0, 0]
click at [150, 166] on textarea "**********" at bounding box center [120, 175] width 174 height 67
type textarea "**********"
click at [177, 125] on legend "Notes" at bounding box center [120, 129] width 174 height 15
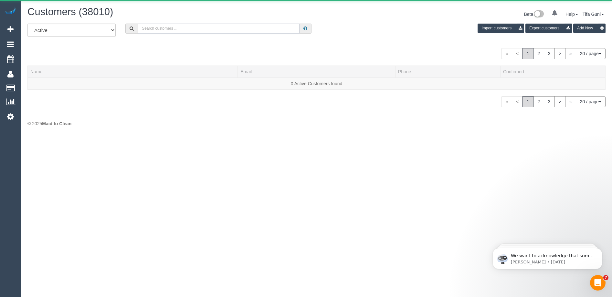
click at [168, 29] on input "text" at bounding box center [219, 29] width 162 height 10
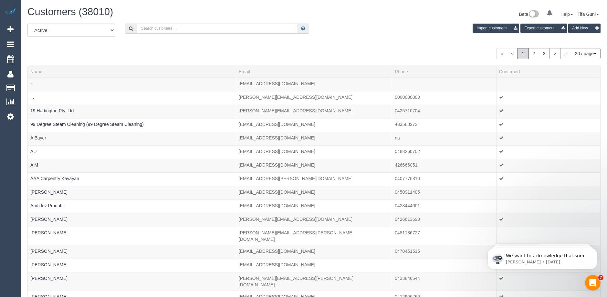
paste input "William Lambrou"
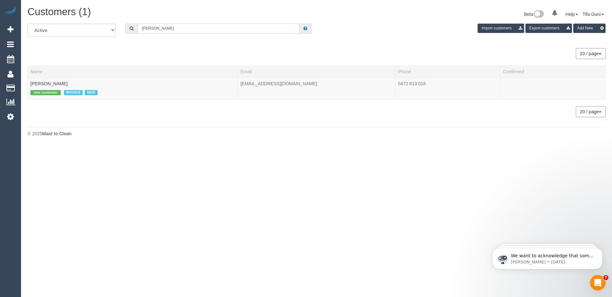
type input "William Lambrou"
click at [48, 82] on link "William Lambrou" at bounding box center [48, 83] width 37 height 5
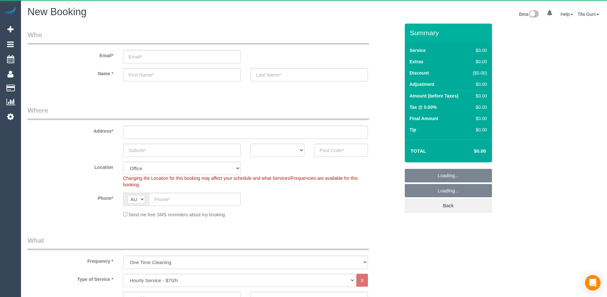
select select "object:825"
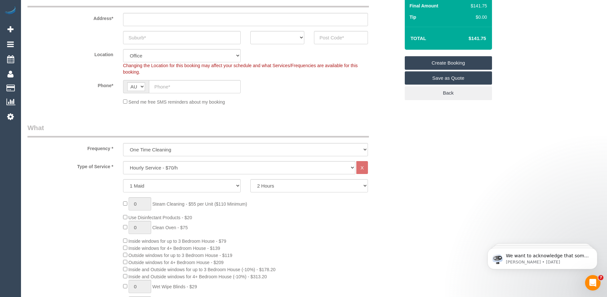
scroll to position [129, 0]
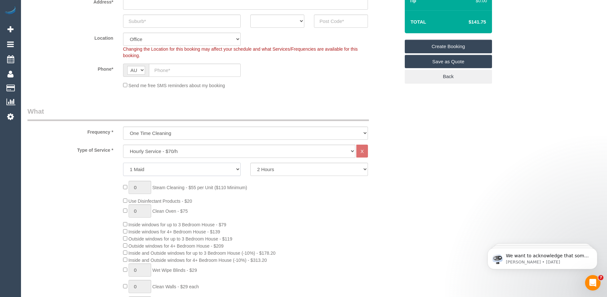
click at [232, 168] on select "1 Maid 2 Maids" at bounding box center [182, 169] width 118 height 13
select select "2"
click at [123, 163] on select "1 Maid 2 Maids" at bounding box center [182, 169] width 118 height 13
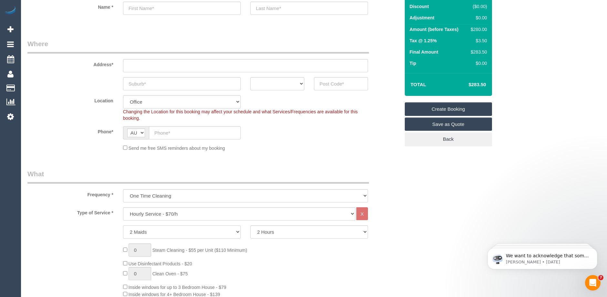
scroll to position [65, 0]
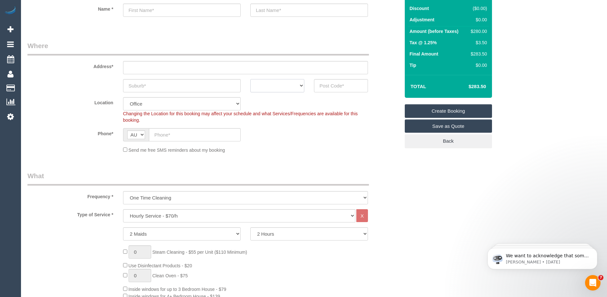
click at [292, 86] on select "ACT NSW NT QLD SA TAS VIC WA" at bounding box center [277, 85] width 54 height 13
select select "VIC"
click at [250, 79] on select "ACT NSW NT QLD SA TAS VIC WA" at bounding box center [277, 85] width 54 height 13
click at [182, 135] on input "text" at bounding box center [195, 134] width 92 height 13
paste input "61 424 479 476"
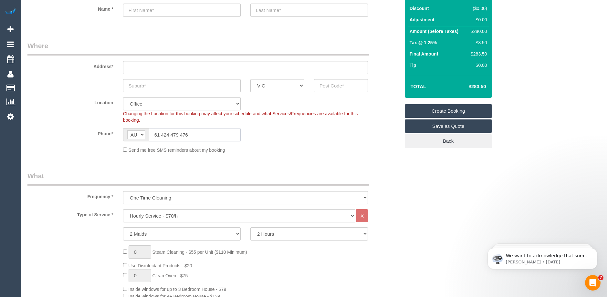
type input "61 424 479 476"
click at [164, 86] on input "text" at bounding box center [182, 85] width 118 height 13
type input "south bandk"
click at [328, 88] on input "text" at bounding box center [341, 85] width 54 height 13
type input "3006"
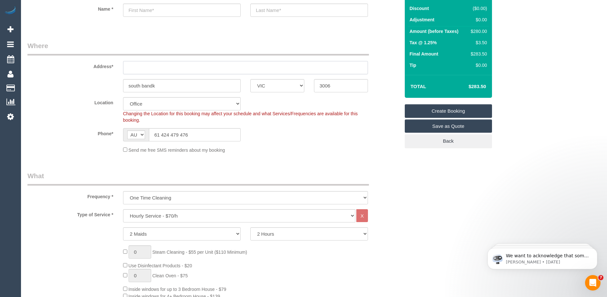
click at [199, 67] on input "text" at bounding box center [245, 67] width 245 height 13
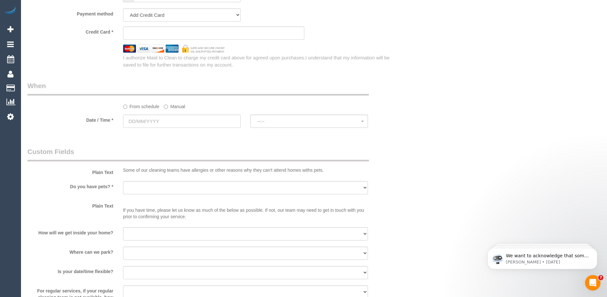
scroll to position [743, 0]
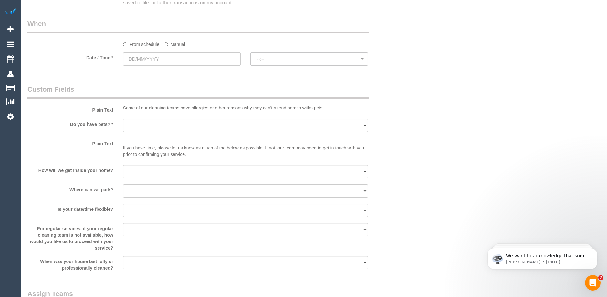
type input "-"
click at [165, 60] on input "text" at bounding box center [182, 58] width 118 height 13
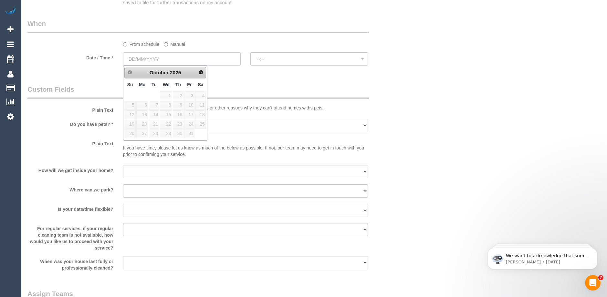
select select "54"
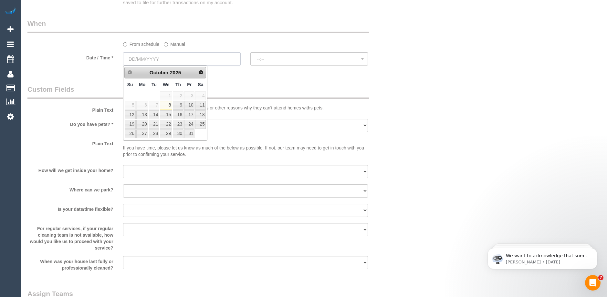
select select "object:2101"
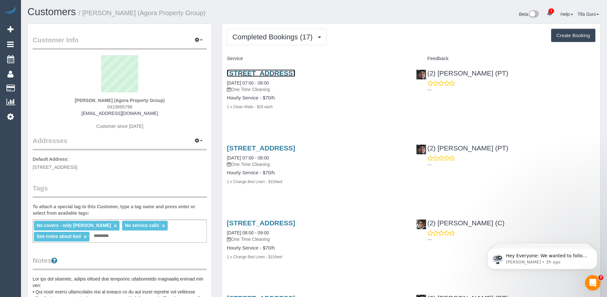
click at [295, 74] on link "[STREET_ADDRESS]" at bounding box center [261, 72] width 68 height 7
click at [573, 33] on button "Create Booking" at bounding box center [573, 36] width 44 height 14
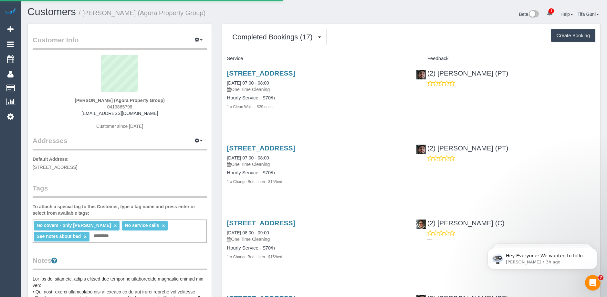
select select "VIC"
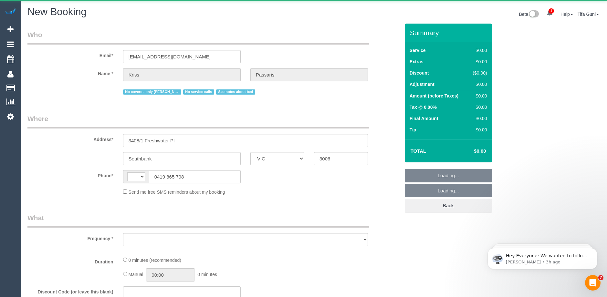
select select "string:AU"
select select "object:2468"
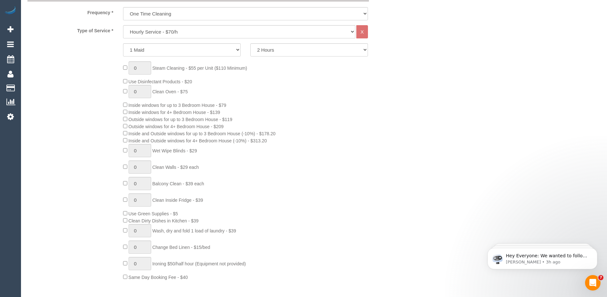
select select "string:stripe-pm_1RIiCh2GScqysDRVNjeHI31K"
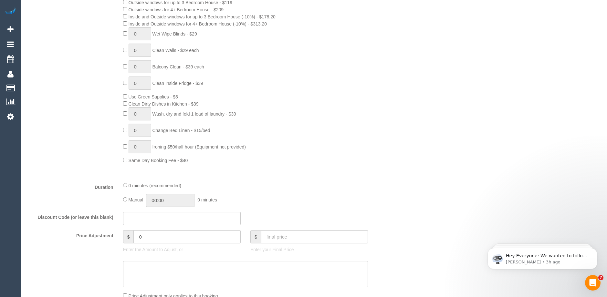
select select "object:4068"
select select "54"
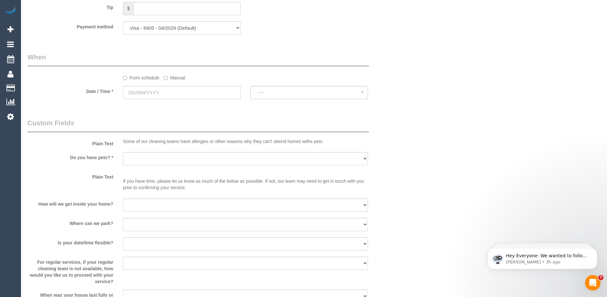
scroll to position [690, 0]
select select "object:4078"
click at [174, 94] on input "text" at bounding box center [182, 91] width 118 height 13
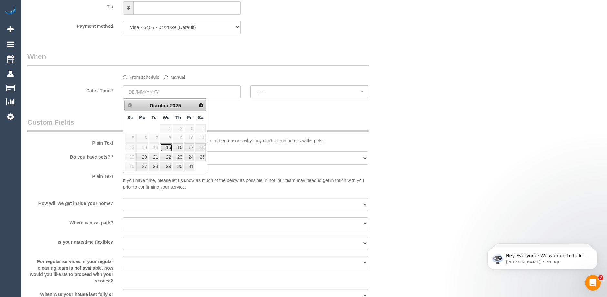
click at [170, 146] on link "15" at bounding box center [166, 147] width 12 height 9
type input "[DATE]"
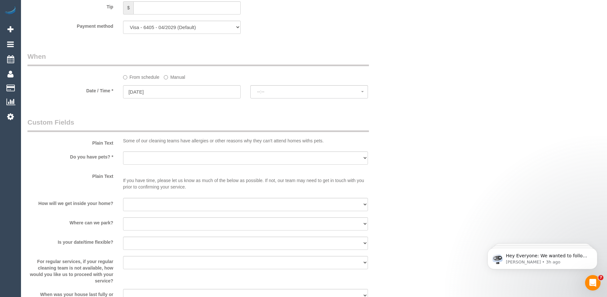
select select "spot1"
click at [282, 96] on button "07:00 - 08:00" at bounding box center [309, 91] width 118 height 13
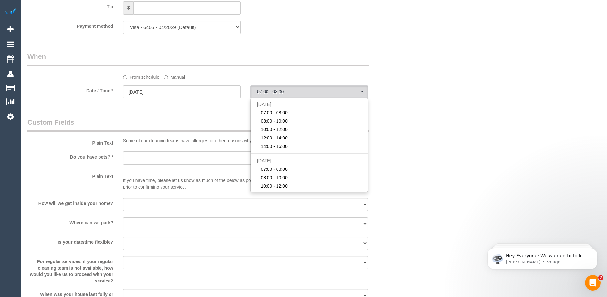
click at [193, 113] on div "Who Email* passaris@bigpond.net.au Name * Kriss Passaris No covers - only Reggy…" at bounding box center [214, 35] width 382 height 1402
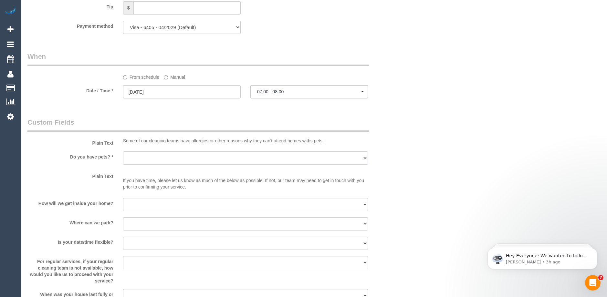
click at [184, 159] on select "Yes - Cats Yes - Dogs No pets Yes - Dogs and Cats Yes - Other" at bounding box center [245, 158] width 245 height 13
select select "number:28"
click at [123, 152] on select "Yes - Cats Yes - Dogs No pets Yes - Dogs and Cats Yes - Other" at bounding box center [245, 158] width 245 height 13
click at [149, 206] on select "I will be home Key will be left (please provide details below) Lock box/Access …" at bounding box center [245, 204] width 245 height 13
click at [123, 198] on select "I will be home Key will be left (please provide details below) Lock box/Access …" at bounding box center [245, 204] width 245 height 13
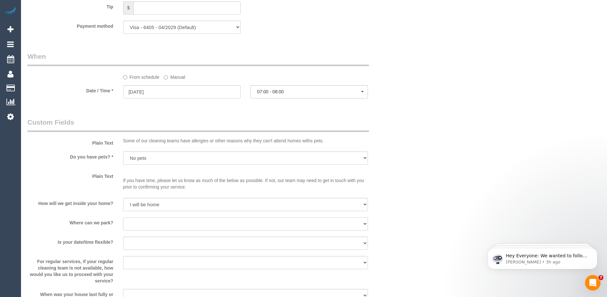
click at [150, 226] on select "I will provide parking on-site Free street parking Paid street parking (cost wi…" at bounding box center [245, 223] width 245 height 13
click at [160, 205] on select "I will be home Key will be left (please provide details below) Lock box/Access …" at bounding box center [245, 204] width 245 height 13
select select "number:16"
click at [123, 198] on select "I will be home Key will be left (please provide details below) Lock box/Access …" at bounding box center [245, 204] width 245 height 13
click at [155, 223] on select "I will provide parking on-site Free street parking Paid street parking (cost wi…" at bounding box center [245, 223] width 245 height 13
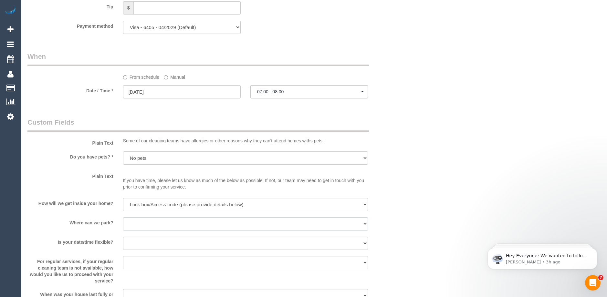
select select "number:18"
click at [123, 217] on select "I will provide parking on-site Free street parking Paid street parking (cost wi…" at bounding box center [245, 223] width 245 height 13
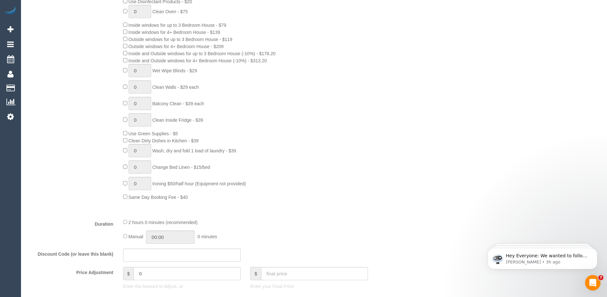
scroll to position [334, 0]
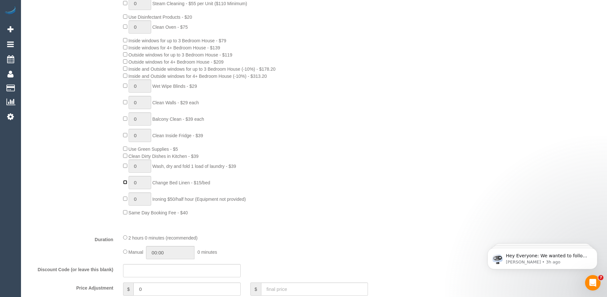
type input "1"
click at [142, 182] on input "1" at bounding box center [140, 182] width 23 height 13
select select "spot22"
type input "2"
click at [356, 164] on div "0 Steam Cleaning - $55 per Unit ($110 Minimum) Use Disinfectant Products - $20 …" at bounding box center [261, 106] width 287 height 219
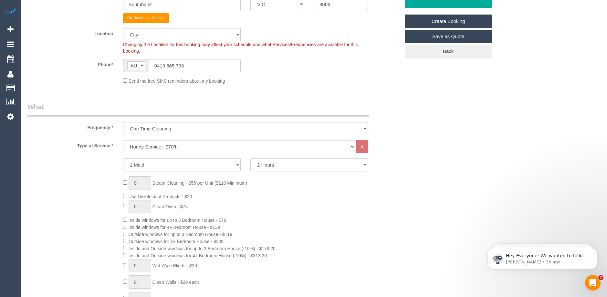
scroll to position [108, 0]
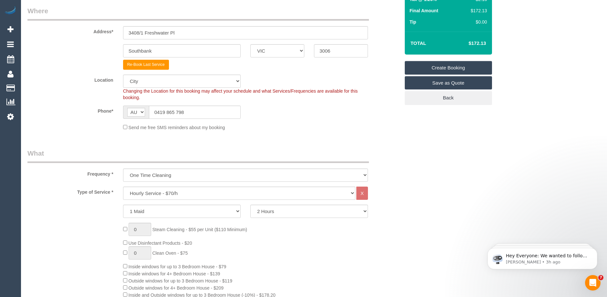
select select "spot43"
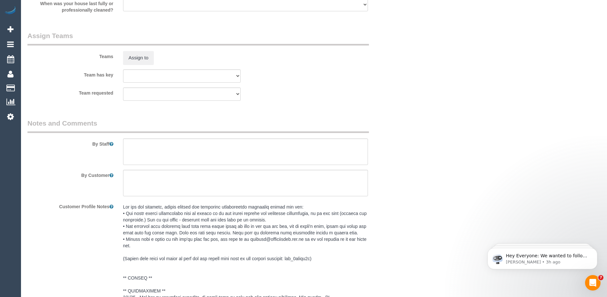
scroll to position [980, 0]
click at [137, 144] on textarea at bounding box center [245, 152] width 245 height 26
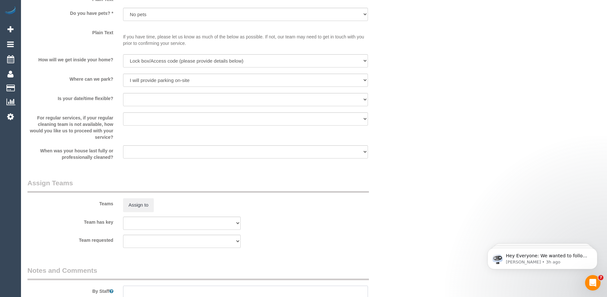
scroll to position [860, 0]
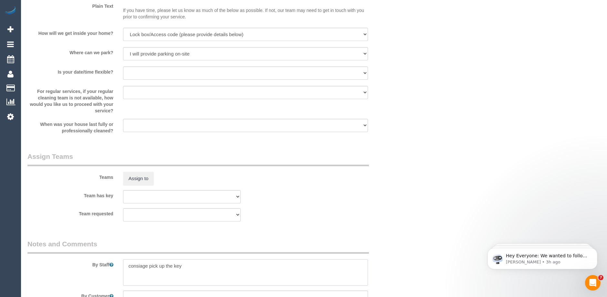
drag, startPoint x: 142, startPoint y: 269, endPoint x: 219, endPoint y: 272, distance: 77.6
click at [219, 272] on textarea at bounding box center [245, 272] width 245 height 26
click at [193, 265] on textarea at bounding box center [245, 272] width 245 height 26
click at [149, 265] on textarea at bounding box center [245, 272] width 245 height 26
click at [189, 266] on textarea at bounding box center [245, 272] width 245 height 26
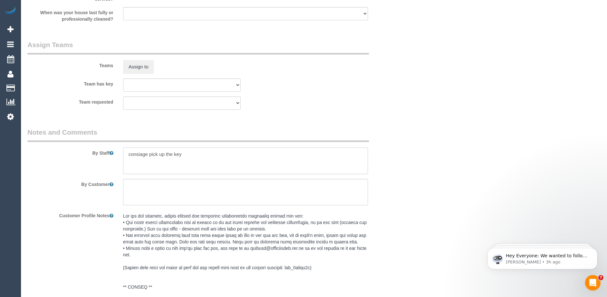
scroll to position [1021, 0]
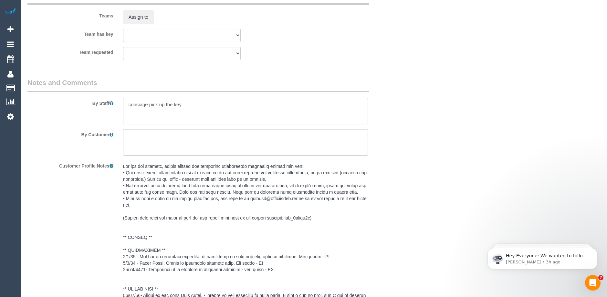
drag, startPoint x: 137, startPoint y: 105, endPoint x: 227, endPoint y: 108, distance: 90.2
click at [227, 108] on textarea at bounding box center [245, 111] width 245 height 26
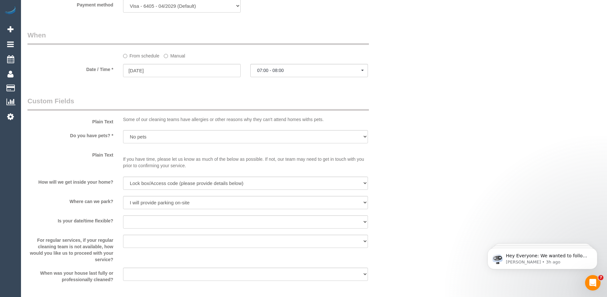
scroll to position [872, 0]
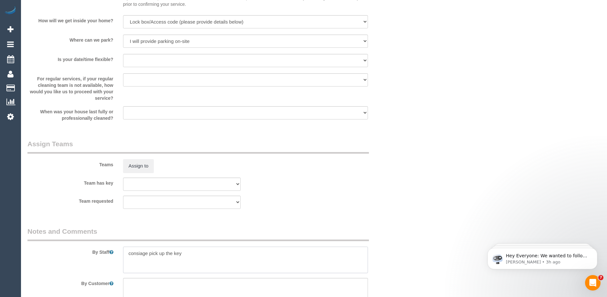
drag, startPoint x: 148, startPoint y: 253, endPoint x: 128, endPoint y: 256, distance: 20.3
click at [128, 256] on textarea at bounding box center [245, 260] width 245 height 26
click at [168, 255] on textarea at bounding box center [245, 260] width 245 height 26
paste textarea "consiage"
click at [132, 252] on textarea at bounding box center [245, 260] width 245 height 26
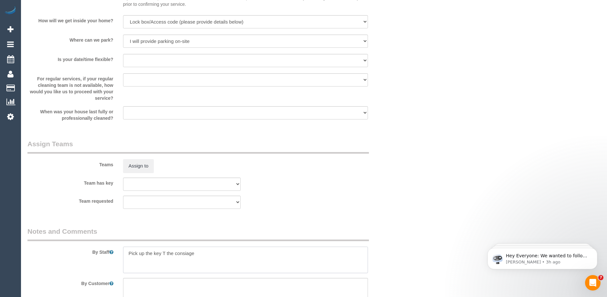
click at [168, 253] on textarea at bounding box center [245, 260] width 245 height 26
drag, startPoint x: 188, startPoint y: 255, endPoint x: 245, endPoint y: 258, distance: 57.3
click at [245, 258] on textarea at bounding box center [245, 260] width 245 height 26
click at [198, 254] on textarea at bounding box center [245, 260] width 245 height 26
click at [227, 269] on textarea at bounding box center [245, 260] width 245 height 26
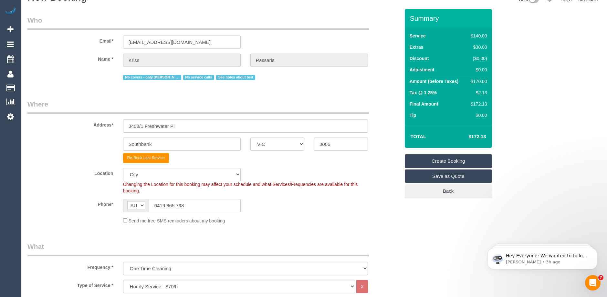
scroll to position [0, 0]
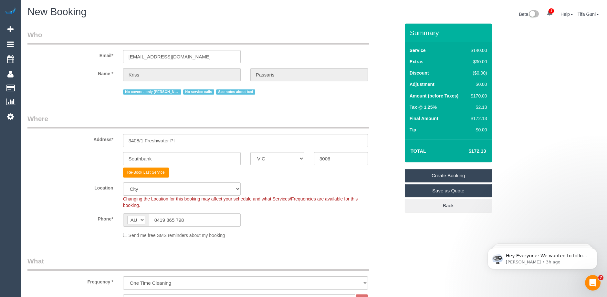
type textarea "Pick up the key at the consiage, reception"
drag, startPoint x: 191, startPoint y: 56, endPoint x: 102, endPoint y: 58, distance: 88.9
click at [100, 57] on div "Email* passaris@bigpond.net.au" at bounding box center [214, 46] width 382 height 33
click at [441, 175] on link "Create Booking" at bounding box center [448, 176] width 87 height 14
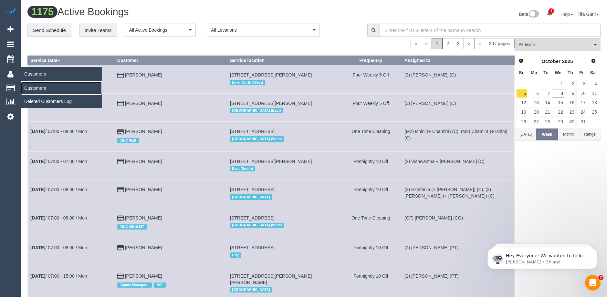
click at [30, 87] on link "Customers" at bounding box center [61, 88] width 81 height 13
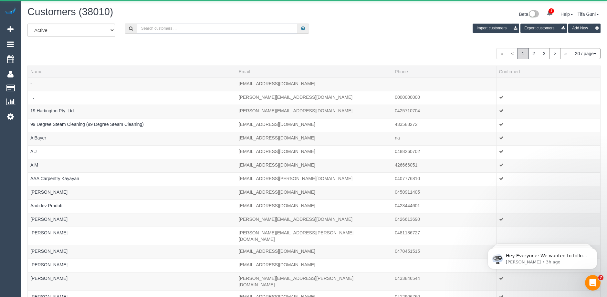
click at [157, 28] on input "text" at bounding box center [217, 29] width 160 height 10
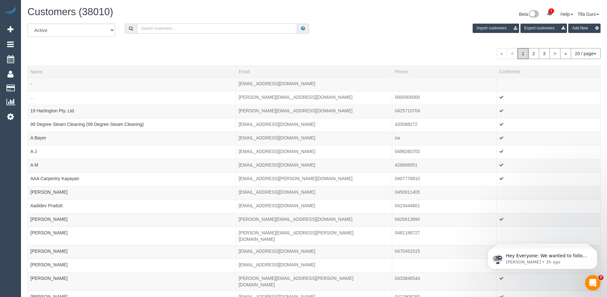
paste input "passaris@bigpond.net.au"
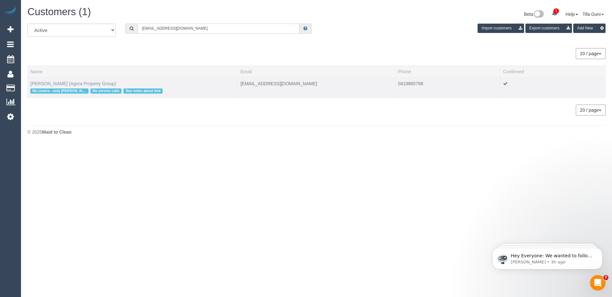
type input "passaris@bigpond.net.au"
click at [60, 82] on link "Kriss Passaris (Agora Property Group)" at bounding box center [73, 83] width 86 height 5
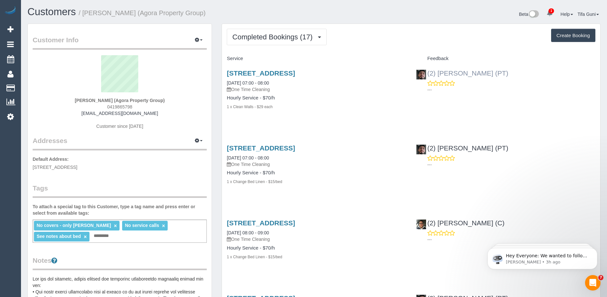
drag, startPoint x: 506, startPoint y: 73, endPoint x: 438, endPoint y: 74, distance: 68.5
click at [438, 74] on div "(2) Reggy Cogulet (PT) ---" at bounding box center [505, 80] width 189 height 32
copy link "Reggy Cogulet (PT)"
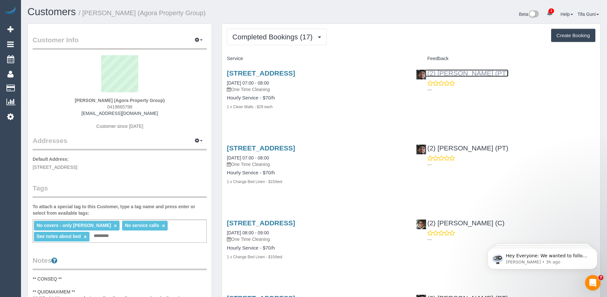
copy link "Reggy Cogulet (PT)"
click at [308, 36] on span "Completed Bookings (17)" at bounding box center [273, 37] width 83 height 8
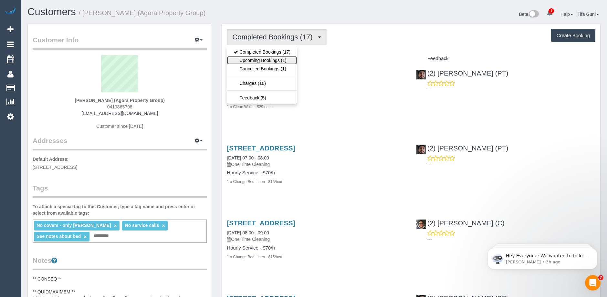
click at [281, 60] on link "Upcoming Bookings (1)" at bounding box center [262, 60] width 70 height 8
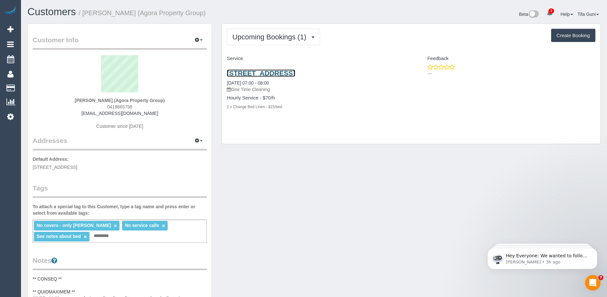
click at [279, 72] on link "3408/1 Freshwater Pl, Southbank, VIC 3006" at bounding box center [261, 72] width 68 height 7
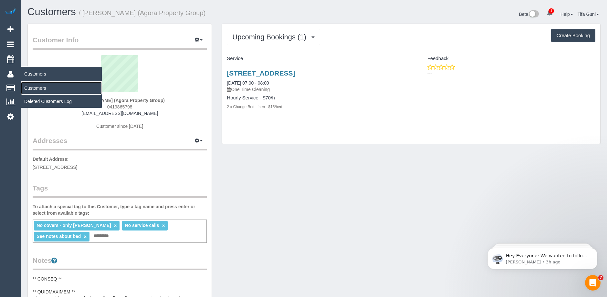
click at [37, 90] on link "Customers" at bounding box center [61, 88] width 81 height 13
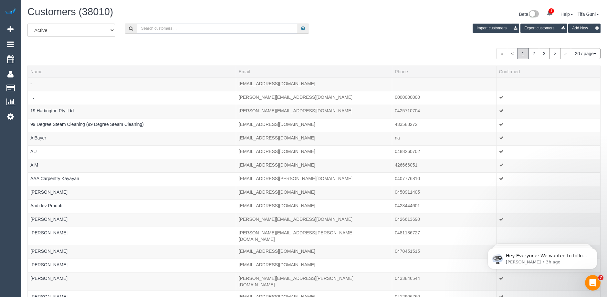
click at [169, 28] on input "text" at bounding box center [217, 29] width 160 height 10
paste input "61457712333"
drag, startPoint x: 145, startPoint y: 27, endPoint x: 138, endPoint y: 28, distance: 7.1
click at [138, 28] on input "61457712333" at bounding box center [217, 29] width 160 height 10
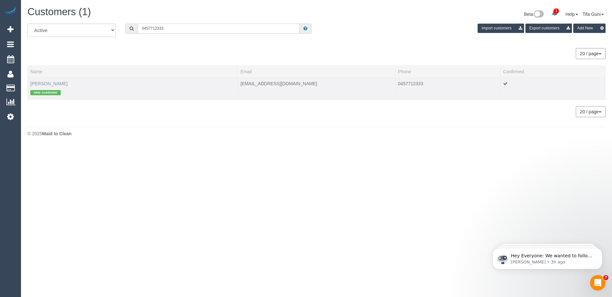
type input "0457712333"
click at [59, 85] on link "Daisuke Tagawa" at bounding box center [48, 83] width 37 height 5
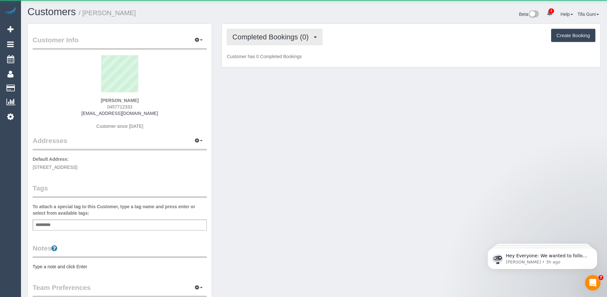
click at [297, 38] on span "Completed Bookings (0)" at bounding box center [271, 37] width 79 height 8
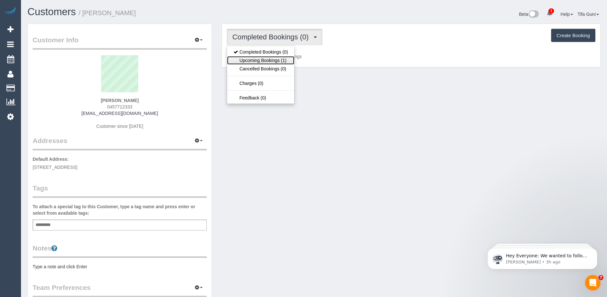
click at [280, 62] on link "Upcoming Bookings (1)" at bounding box center [260, 60] width 67 height 8
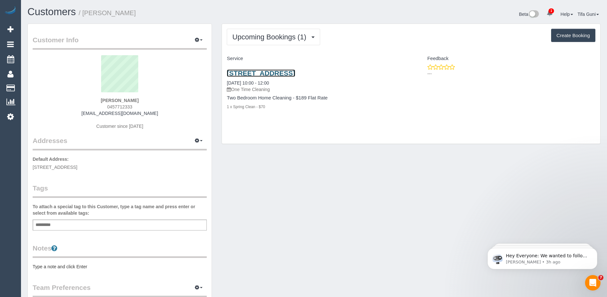
click at [291, 73] on link "35 Spring St, 3306, Melbourne, VIC 3000" at bounding box center [261, 72] width 68 height 7
click at [295, 39] on span "Upcoming Bookings (1)" at bounding box center [270, 37] width 77 height 8
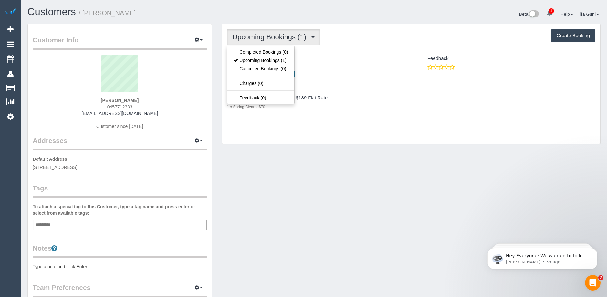
click at [380, 113] on div "35 Spring St, 3306, Melbourne, VIC 3000 20/10/2025 10:00 - 12:00 One Time Clean…" at bounding box center [316, 93] width 189 height 59
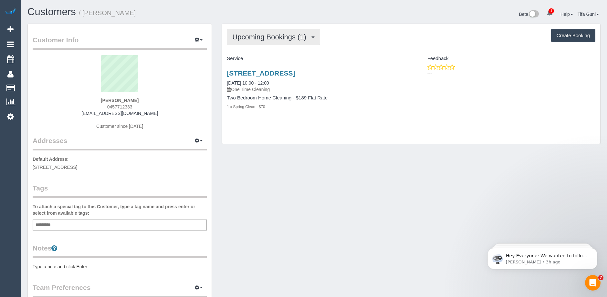
click at [282, 35] on span "Upcoming Bookings (1)" at bounding box center [270, 37] width 77 height 8
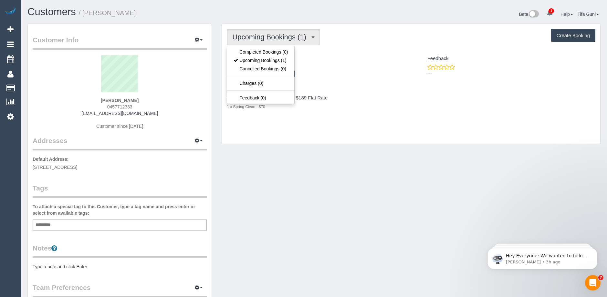
click at [282, 35] on span "Upcoming Bookings (1)" at bounding box center [270, 37] width 77 height 8
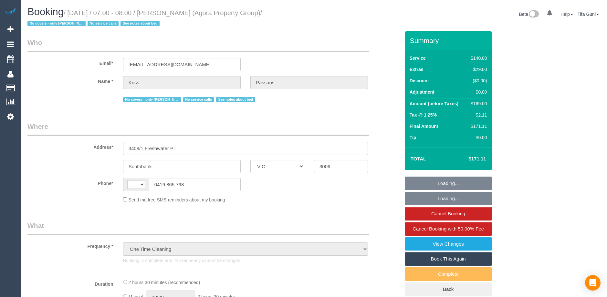
select select "VIC"
select select "string:AU"
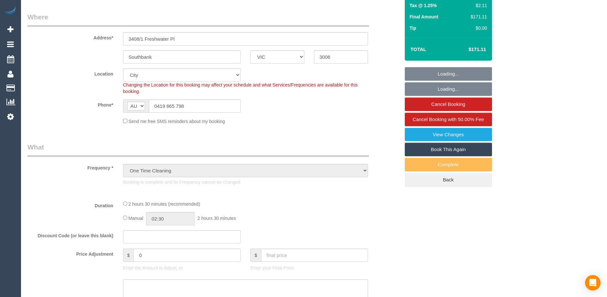
scroll to position [129, 0]
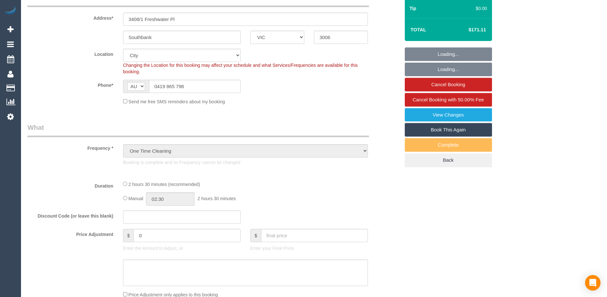
select select "object:804"
select select "string:stripe-pm_1RIiCh2GScqysDRVNjeHI31K"
select select "spot1"
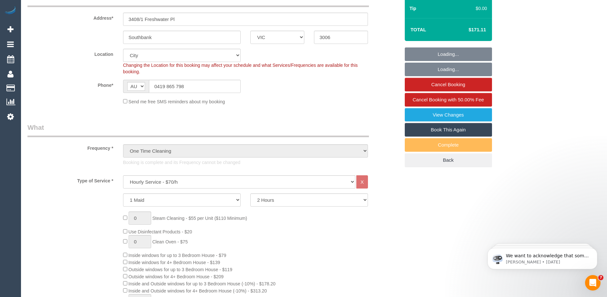
scroll to position [0, 0]
select select "number:28"
select select "number:15"
select select "number:25"
select select "number:35"
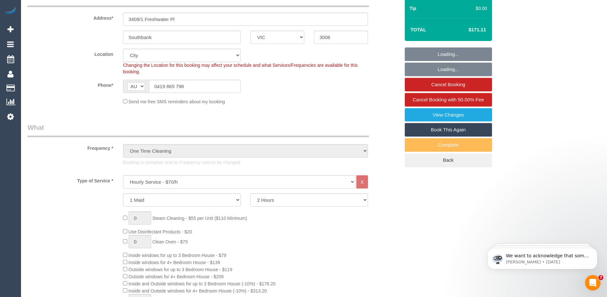
select select "number:12"
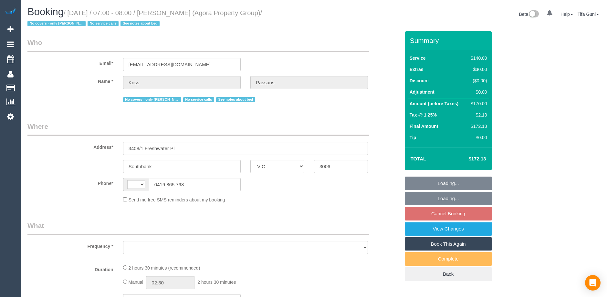
select select "VIC"
select select "string:AU"
select select "number:28"
select select "number:16"
select select "number:18"
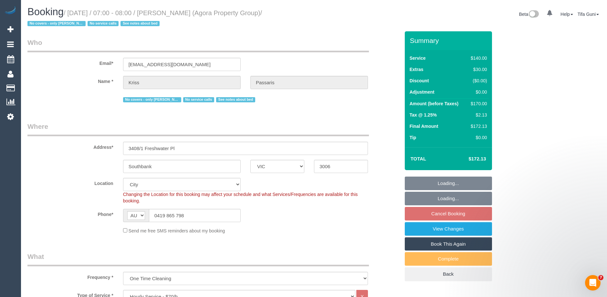
select select "object:868"
select select "string:stripe-pm_1RIiCh2GScqysDRVNjeHI31K"
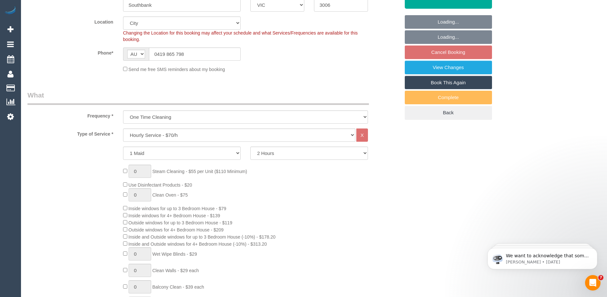
select select "spot1"
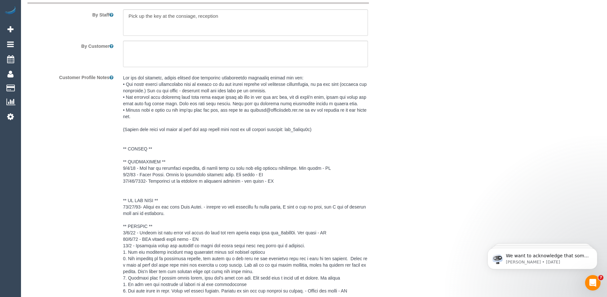
scroll to position [1188, 0]
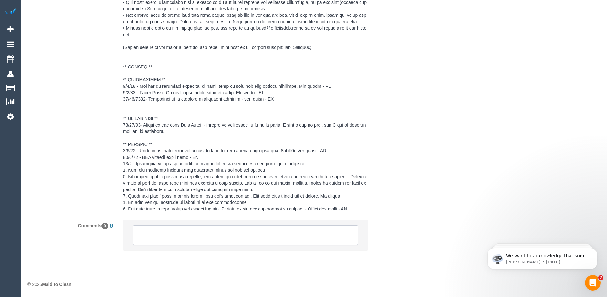
click at [156, 235] on textarea at bounding box center [245, 236] width 225 height 20
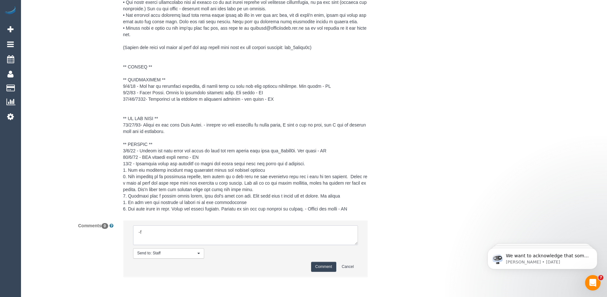
type textarea "-"
paste textarea "Flexibility dates: Flexibility times: Notes: knows we need to review Contact vi…"
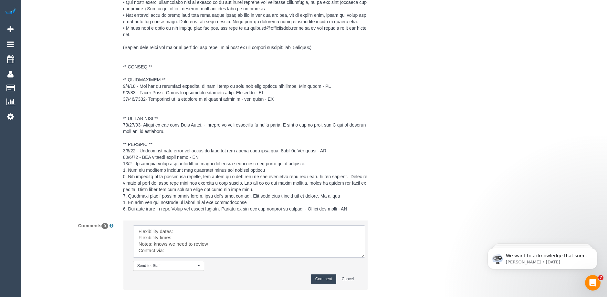
scroll to position [0, 0]
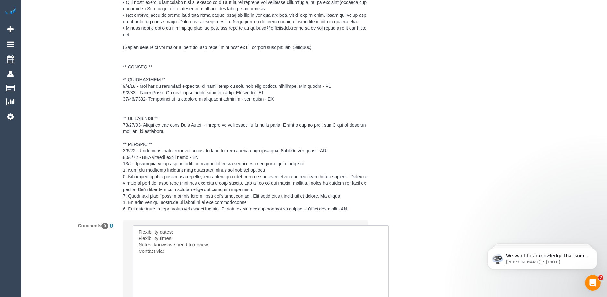
drag, startPoint x: 356, startPoint y: 242, endPoint x: 387, endPoint y: 309, distance: 73.2
click at [204, 229] on textarea at bounding box center [261, 269] width 256 height 87
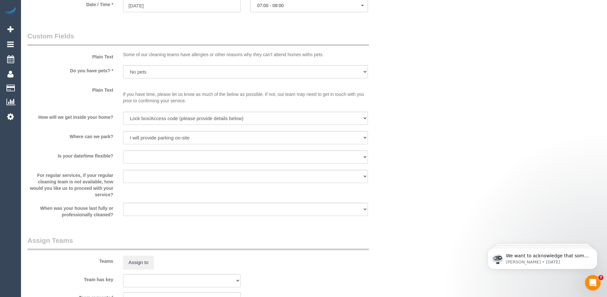
scroll to position [670, 0]
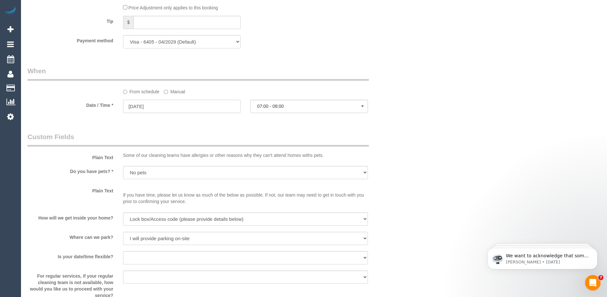
click at [169, 108] on input "15/10/2025" at bounding box center [182, 106] width 118 height 13
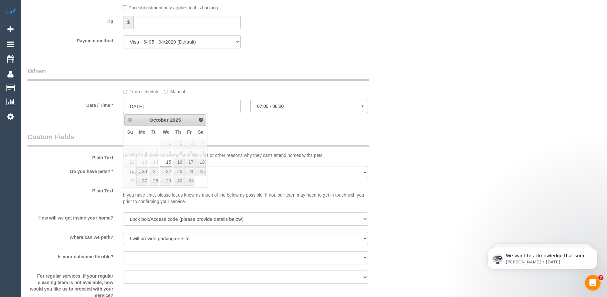
click at [249, 128] on div "Who Email* passaris@bigpond.net.au Name * Kriss Passaris No covers - only Reggy…" at bounding box center [214, 123] width 382 height 1524
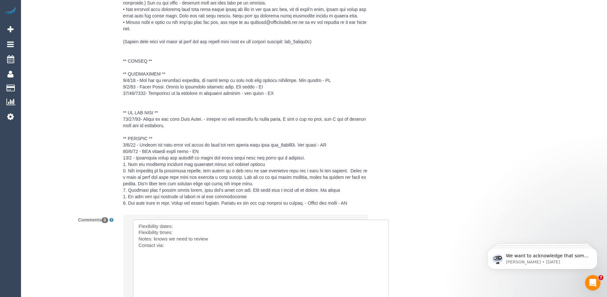
scroll to position [1252, 0]
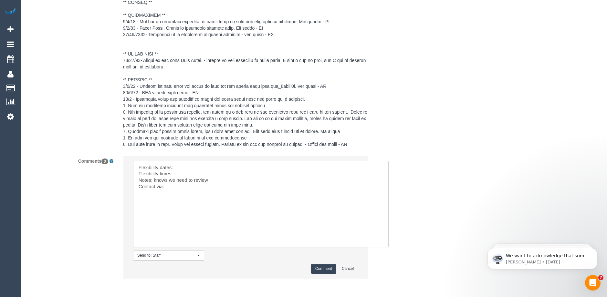
click at [186, 165] on textarea at bounding box center [261, 204] width 256 height 87
click at [189, 173] on textarea at bounding box center [261, 204] width 256 height 87
drag, startPoint x: 214, startPoint y: 181, endPoint x: 154, endPoint y: 181, distance: 60.1
click at [154, 181] on textarea at bounding box center [261, 204] width 256 height 87
paste textarea "Reggy Cogulet (PT)"
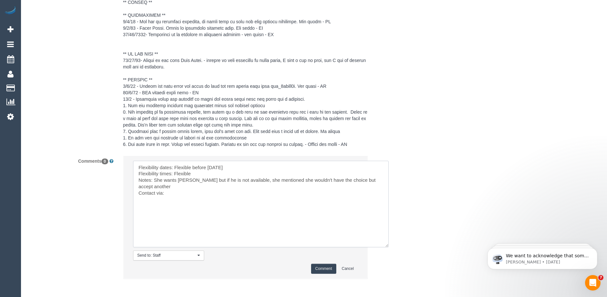
click at [173, 188] on textarea at bounding box center [261, 204] width 256 height 87
click at [172, 193] on textarea at bounding box center [261, 204] width 256 height 87
click at [189, 185] on textarea at bounding box center [261, 204] width 256 height 87
click at [268, 188] on textarea at bounding box center [261, 204] width 256 height 87
click at [308, 187] on textarea at bounding box center [261, 204] width 256 height 87
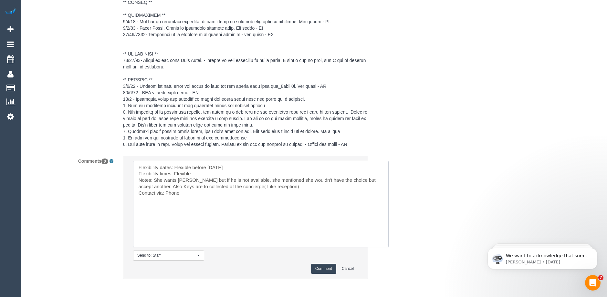
click at [267, 185] on textarea at bounding box center [261, 204] width 256 height 87
click at [187, 196] on textarea at bounding box center [261, 204] width 256 height 87
type textarea "Flexibility dates: Flexible before Thursday 16/10 Flexibility times: Flexible N…"
click at [321, 269] on button "Comment" at bounding box center [323, 269] width 25 height 10
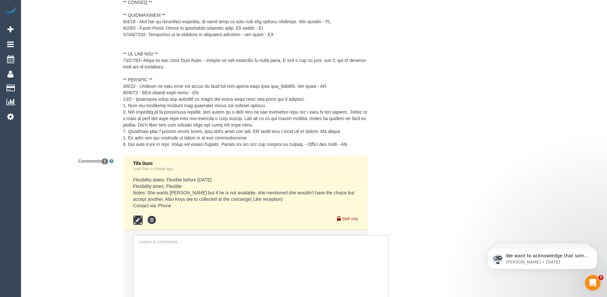
click at [135, 218] on icon at bounding box center [138, 221] width 10 height 10
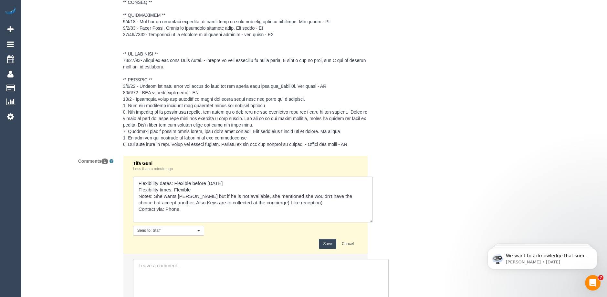
drag, startPoint x: 357, startPoint y: 195, endPoint x: 376, endPoint y: 229, distance: 39.0
click at [373, 223] on textarea at bounding box center [253, 200] width 240 height 46
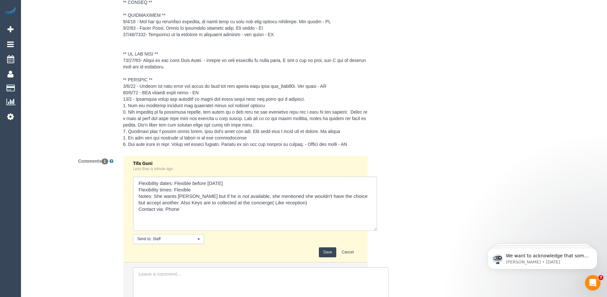
click at [304, 167] on div "Tifa Guni Less than a minute ago" at bounding box center [245, 166] width 225 height 11
click at [332, 253] on button "Save" at bounding box center [327, 253] width 17 height 10
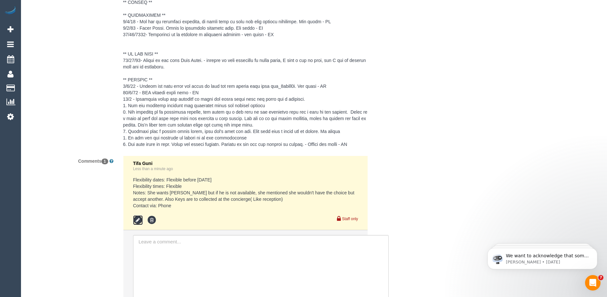
click at [141, 219] on icon at bounding box center [138, 221] width 10 height 10
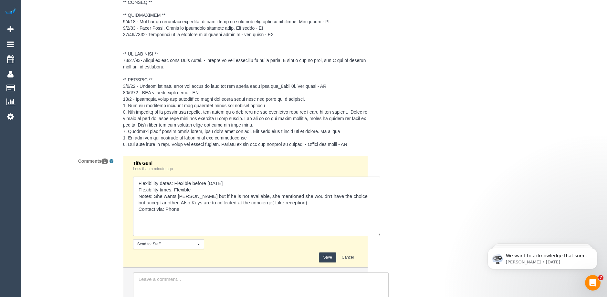
drag, startPoint x: 357, startPoint y: 197, endPoint x: 375, endPoint y: 236, distance: 43.1
click at [377, 236] on textarea at bounding box center [256, 206] width 247 height 59
click at [304, 202] on textarea at bounding box center [256, 207] width 247 height 61
type textarea "Flexibility dates: Flexible before Thursday 16/10 Flexibility times: Flexible N…"
click at [324, 256] on button "Save" at bounding box center [327, 259] width 17 height 10
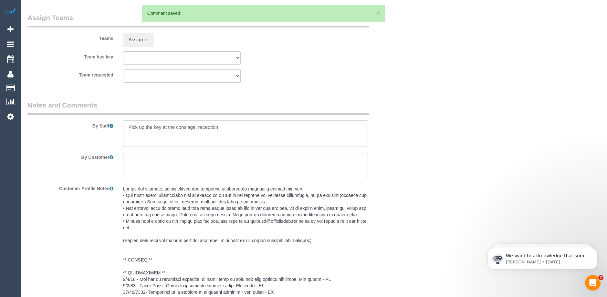
scroll to position [994, 0]
click at [226, 130] on textarea at bounding box center [245, 134] width 245 height 26
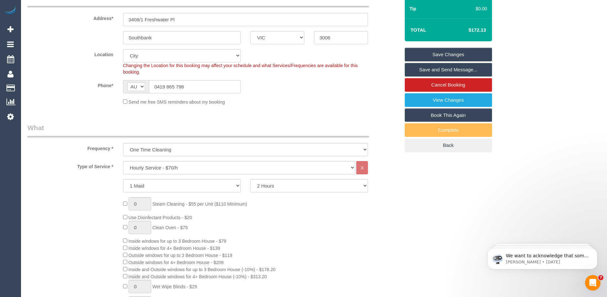
scroll to position [121, 0]
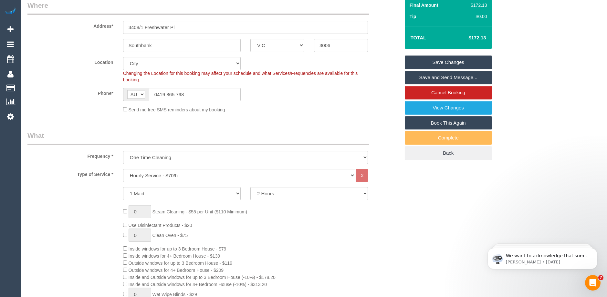
type textarea "Pick up the key at the consiage, reception and put them back when done"
click at [449, 62] on link "Save Changes" at bounding box center [448, 63] width 87 height 14
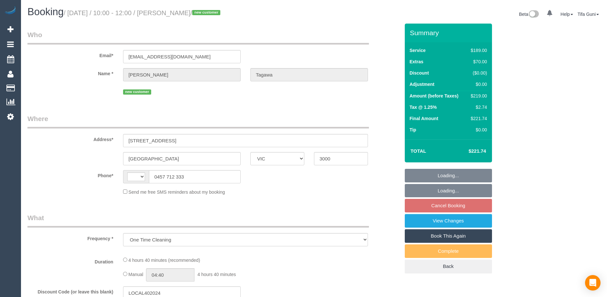
select select "VIC"
select select "number:28"
select select "number:14"
select select "number:21"
select select "number:24"
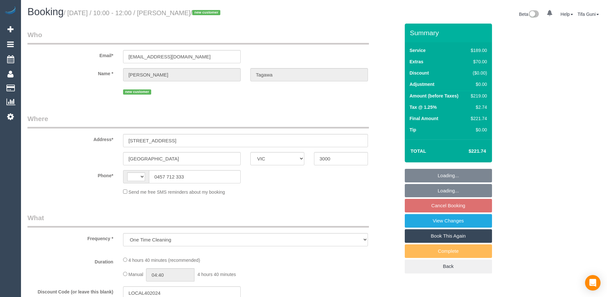
select select "number:26"
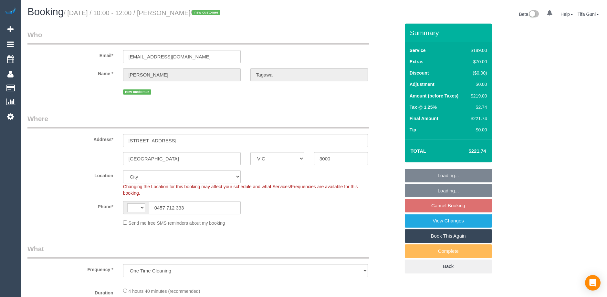
select select "object:684"
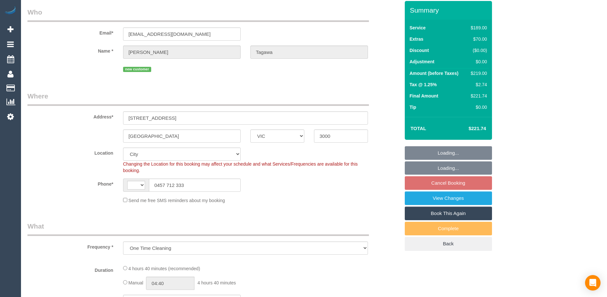
select select "string:AU"
select select "string:stripe-pm_1SDeDZ2GScqysDRVESmkkNkA"
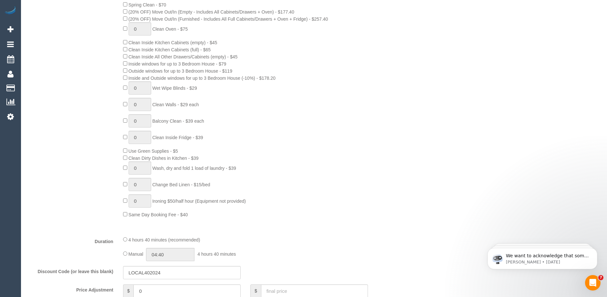
select select "spot3"
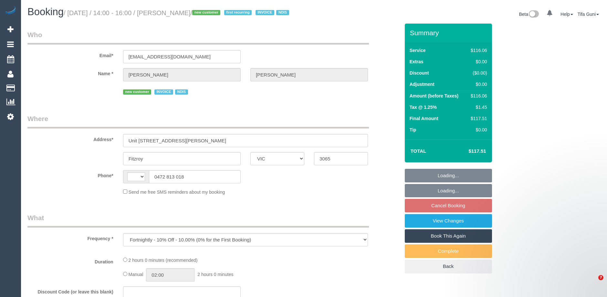
select select "VIC"
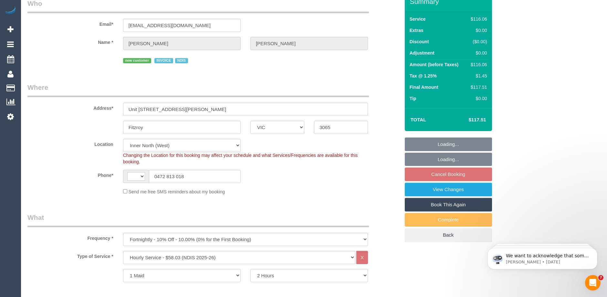
select select "object:591"
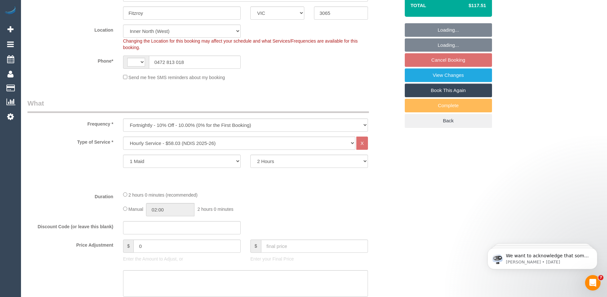
select select "string:AU"
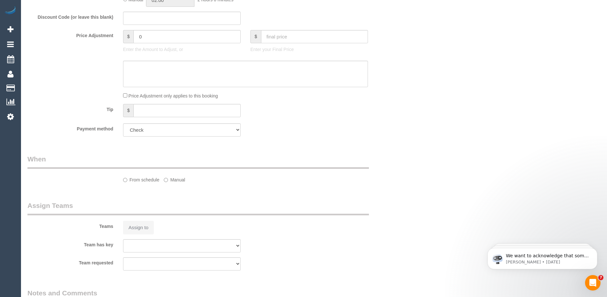
select select "number:28"
select select "number:14"
select select "number:19"
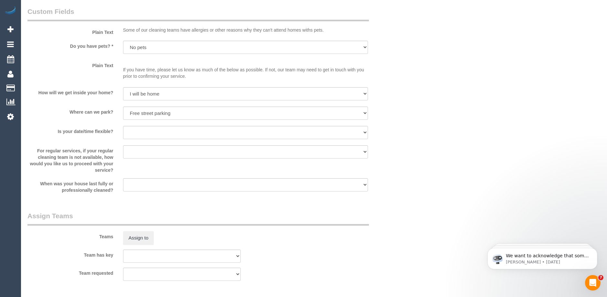
select select "spot8"
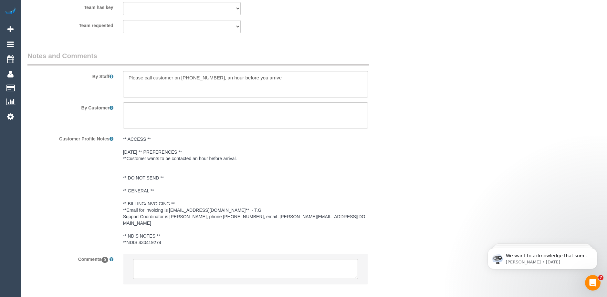
scroll to position [852, 0]
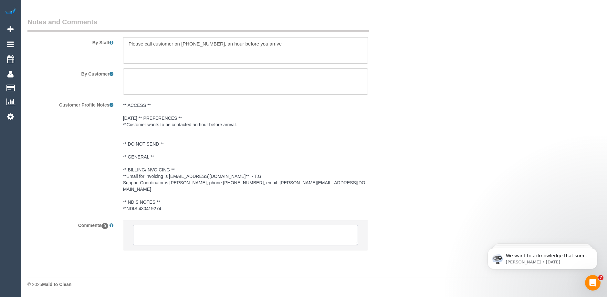
click at [205, 229] on textarea at bounding box center [245, 235] width 225 height 20
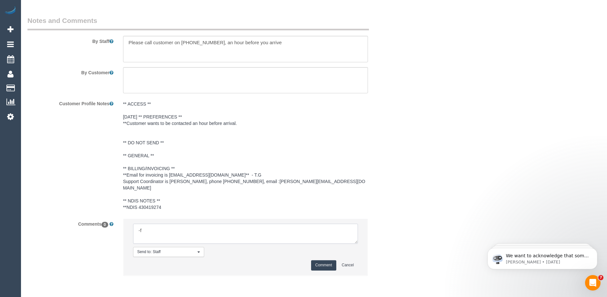
type textarea "-"
paste textarea "Flexibility dates: Flexibility times: Notes: knows we need to review Contact vi…"
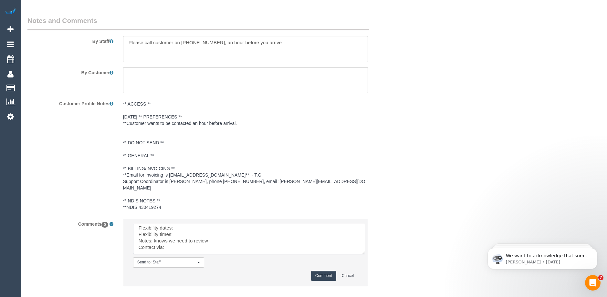
scroll to position [0, 0]
drag, startPoint x: 357, startPoint y: 244, endPoint x: 390, endPoint y: 313, distance: 76.9
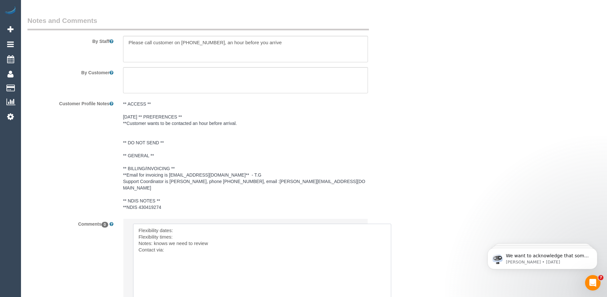
click at [201, 233] on textarea at bounding box center [262, 269] width 258 height 90
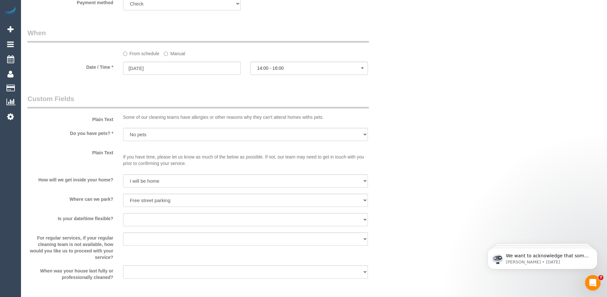
scroll to position [432, 0]
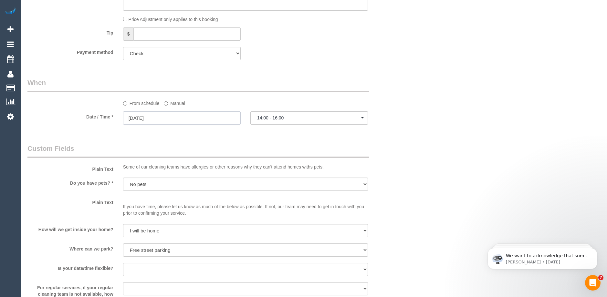
click at [184, 123] on input "[DATE]" at bounding box center [182, 117] width 118 height 13
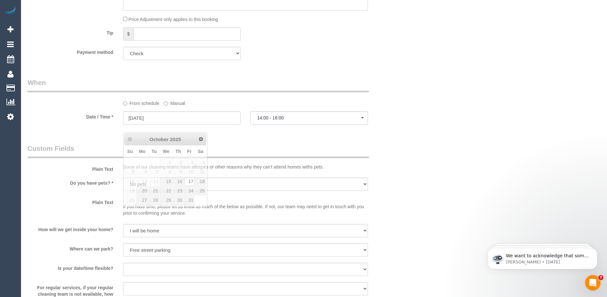
click at [257, 143] on div "Who Email* [EMAIL_ADDRESS][DOMAIN_NAME] Name * [PERSON_NAME][GEOGRAPHIC_DATA] n…" at bounding box center [214, 191] width 382 height 1198
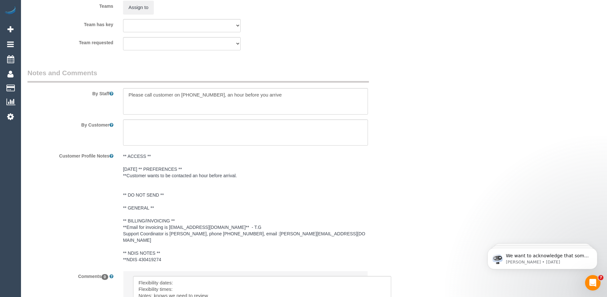
scroll to position [884, 0]
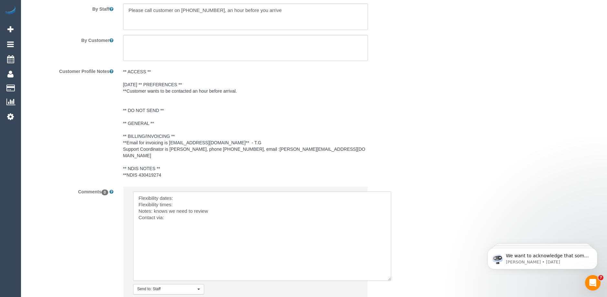
click at [182, 202] on textarea at bounding box center [262, 237] width 258 height 90
click at [184, 208] on textarea at bounding box center [262, 237] width 258 height 90
click at [172, 219] on textarea at bounding box center [262, 237] width 258 height 90
drag, startPoint x: 174, startPoint y: 204, endPoint x: 334, endPoint y: 205, distance: 160.0
click at [334, 205] on textarea at bounding box center [262, 237] width 258 height 90
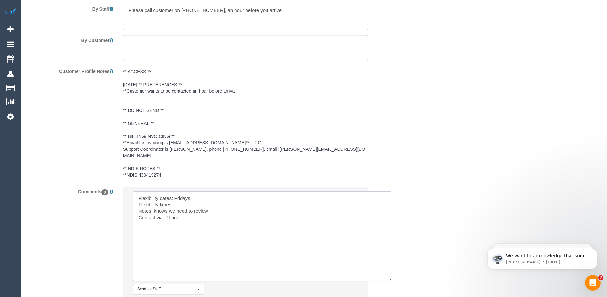
drag, startPoint x: 202, startPoint y: 213, endPoint x: 154, endPoint y: 214, distance: 48.5
click at [154, 214] on textarea at bounding box center [262, 237] width 258 height 90
paste textarea "Prefers closer to 15:00 hrs but is aware and okay with the arrival windo"
click at [181, 207] on textarea at bounding box center [262, 237] width 258 height 90
click at [183, 206] on textarea at bounding box center [262, 237] width 258 height 90
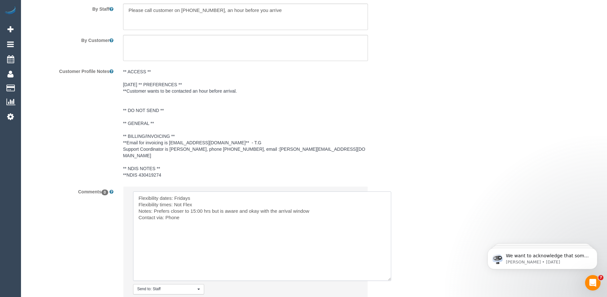
click at [182, 205] on textarea at bounding box center [262, 237] width 258 height 90
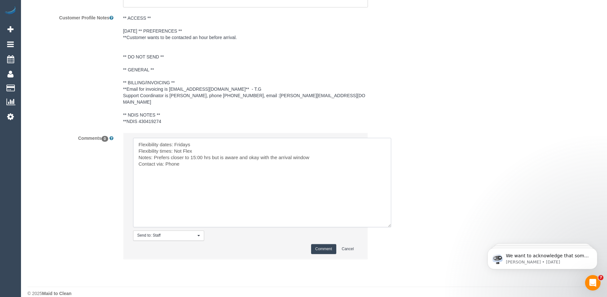
scroll to position [948, 0]
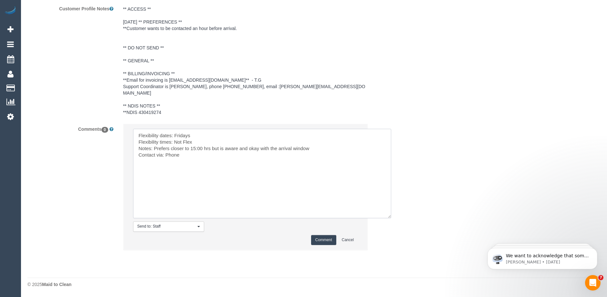
type textarea "Flexibility dates: Fridays Flexibility times: Not Flex Notes: Prefers closer to…"
click at [318, 240] on button "Comment" at bounding box center [323, 240] width 25 height 10
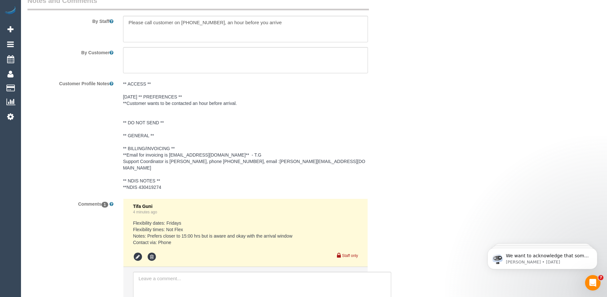
scroll to position [872, 0]
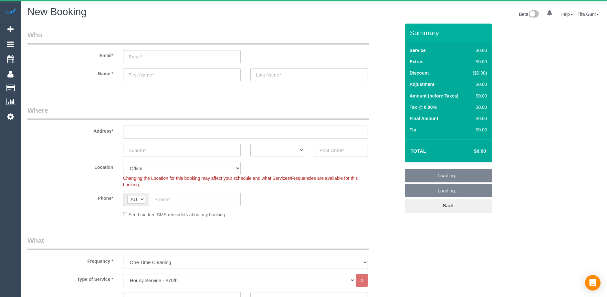
select select "object:825"
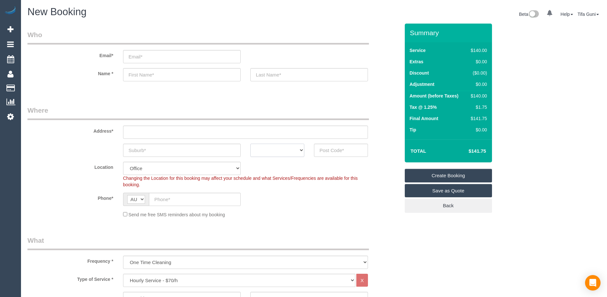
click at [300, 151] on select "ACT [GEOGRAPHIC_DATA] NT [GEOGRAPHIC_DATA] SA TAS [GEOGRAPHIC_DATA] [GEOGRAPHIC…" at bounding box center [277, 150] width 54 height 13
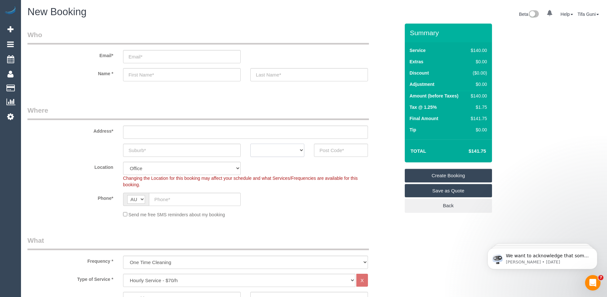
select select "VIC"
click at [250, 144] on select "ACT [GEOGRAPHIC_DATA] NT [GEOGRAPHIC_DATA] SA TAS [GEOGRAPHIC_DATA] [GEOGRAPHIC…" at bounding box center [277, 150] width 54 height 13
click at [167, 75] on input "text" at bounding box center [182, 74] width 118 height 13
click at [181, 58] on input "email" at bounding box center [182, 56] width 118 height 13
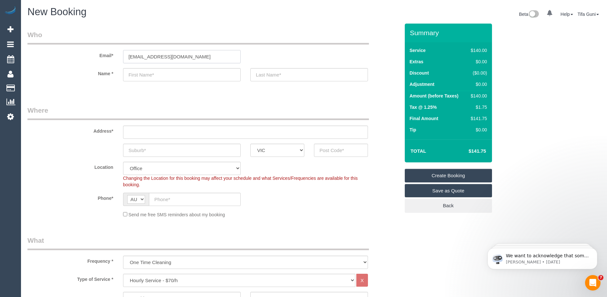
click at [143, 56] on input "carmar@outasight.com.au" at bounding box center [182, 56] width 118 height 13
click at [198, 57] on input "carmel@outasight.com.au" at bounding box center [182, 56] width 118 height 13
drag, startPoint x: 192, startPoint y: 55, endPoint x: 108, endPoint y: 50, distance: 84.4
click at [108, 50] on div "Email* carmel@outasight.com.au" at bounding box center [214, 46] width 382 height 33
type input "carmel@outasight.com.au"
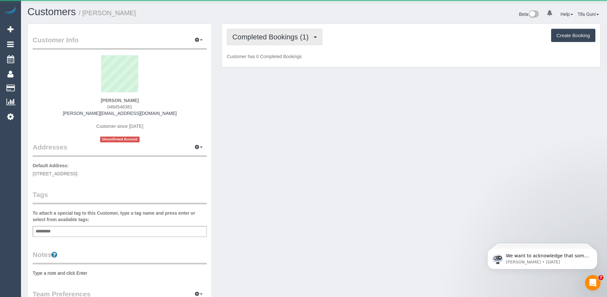
click at [290, 40] on span "Completed Bookings (1)" at bounding box center [271, 37] width 79 height 8
